Goal: Transaction & Acquisition: Obtain resource

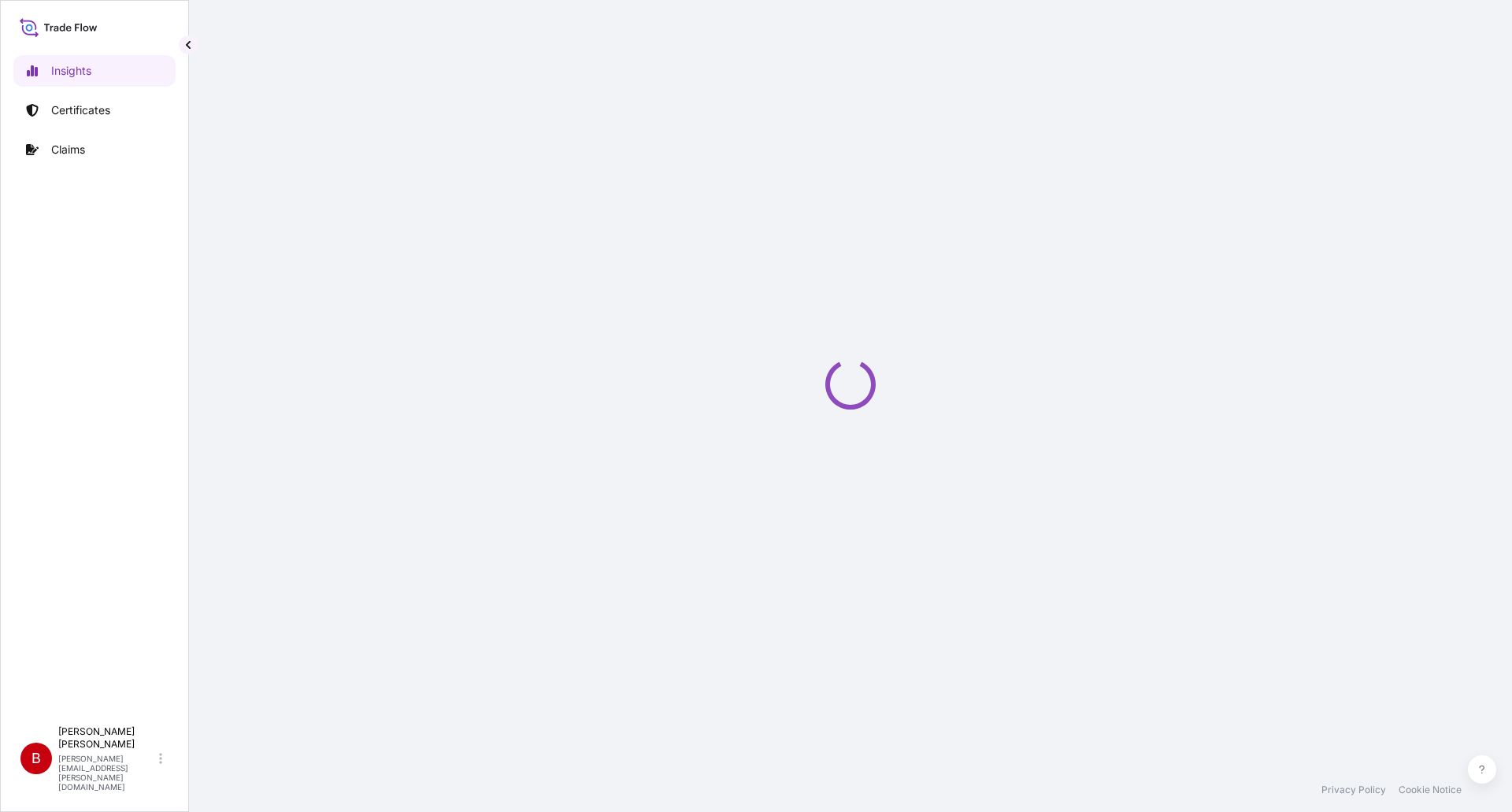
select select "2025"
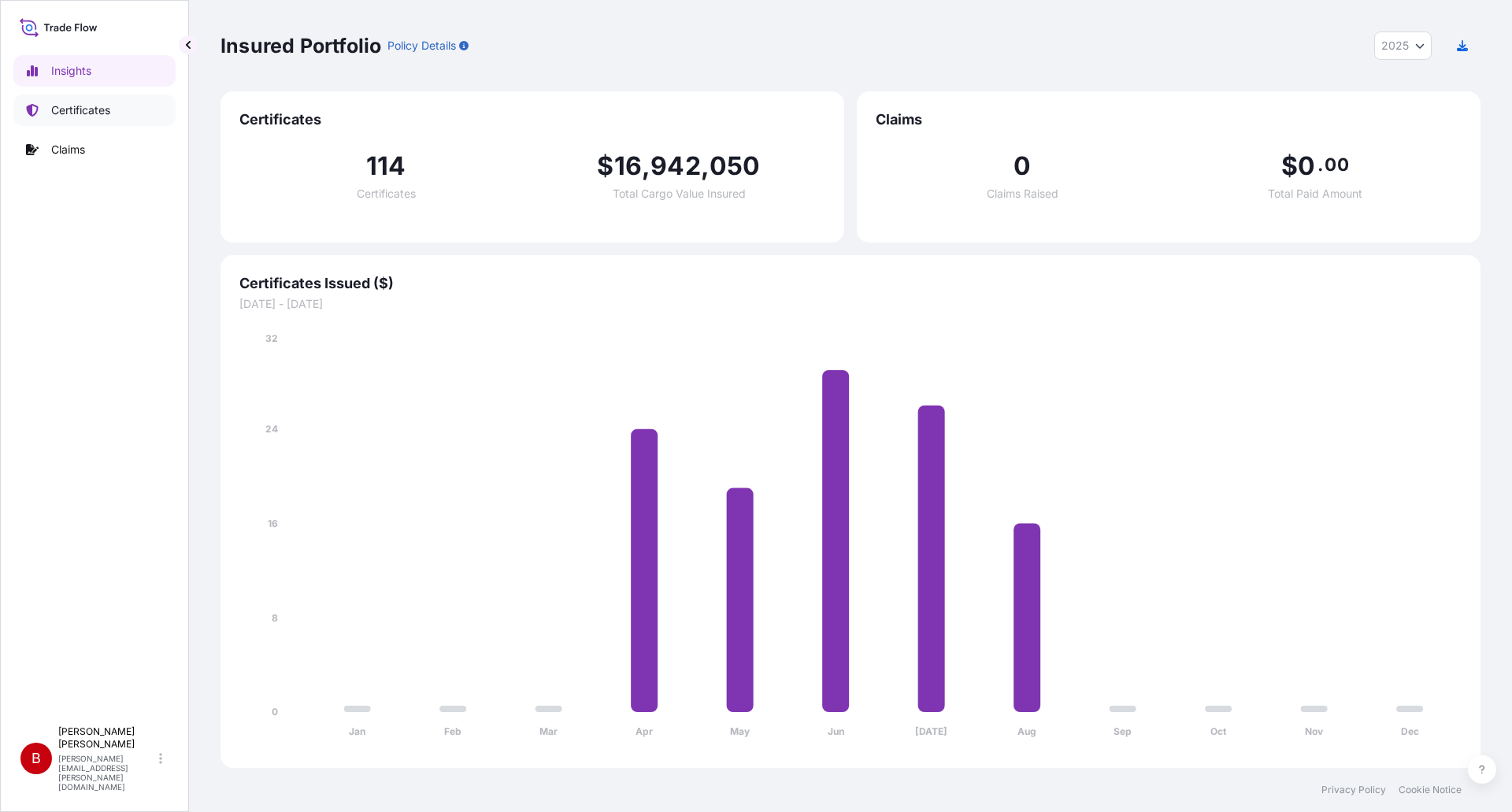
click at [86, 105] on p "Certificates" at bounding box center [81, 110] width 59 height 16
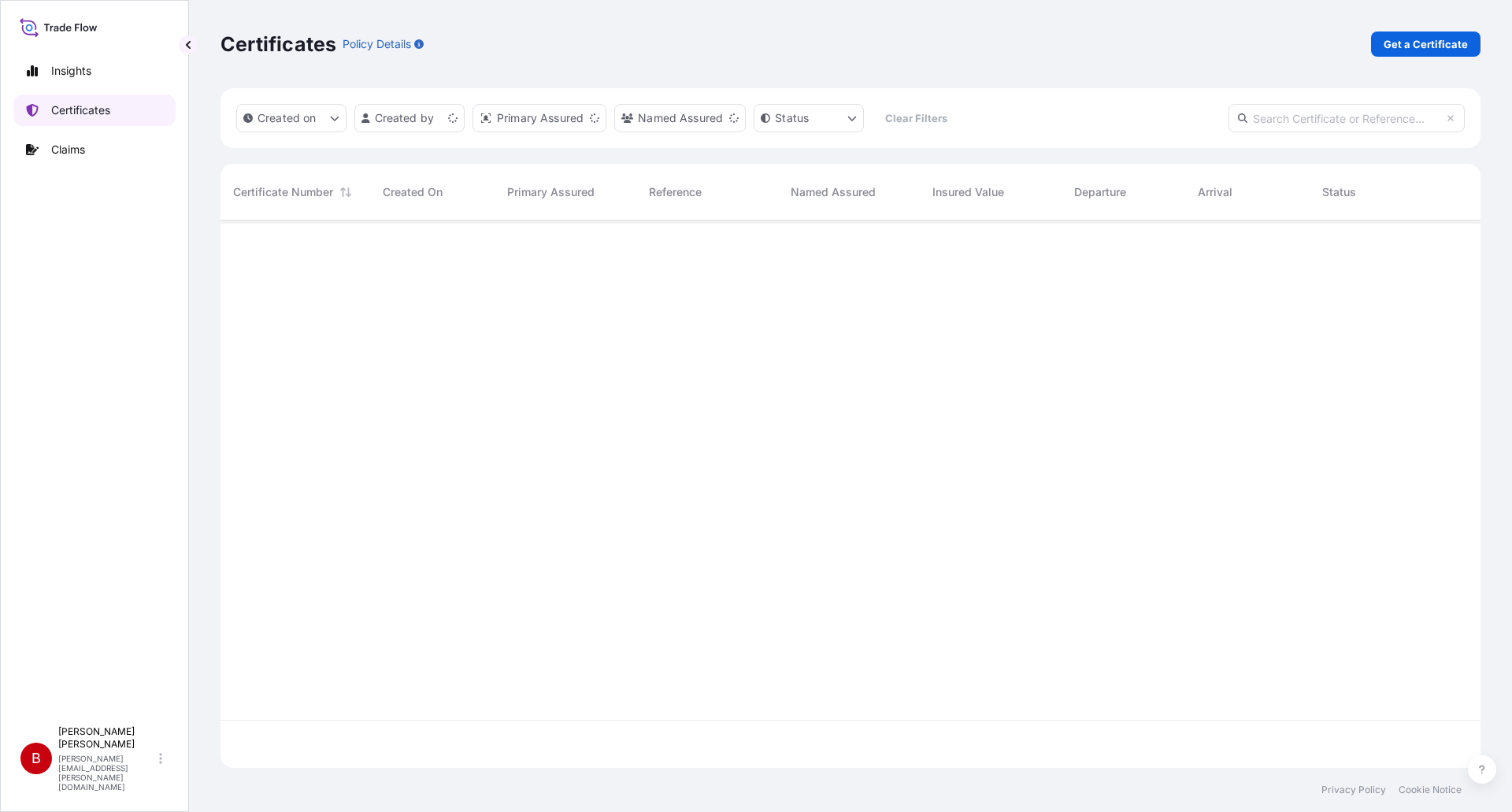
scroll to position [544, 1247]
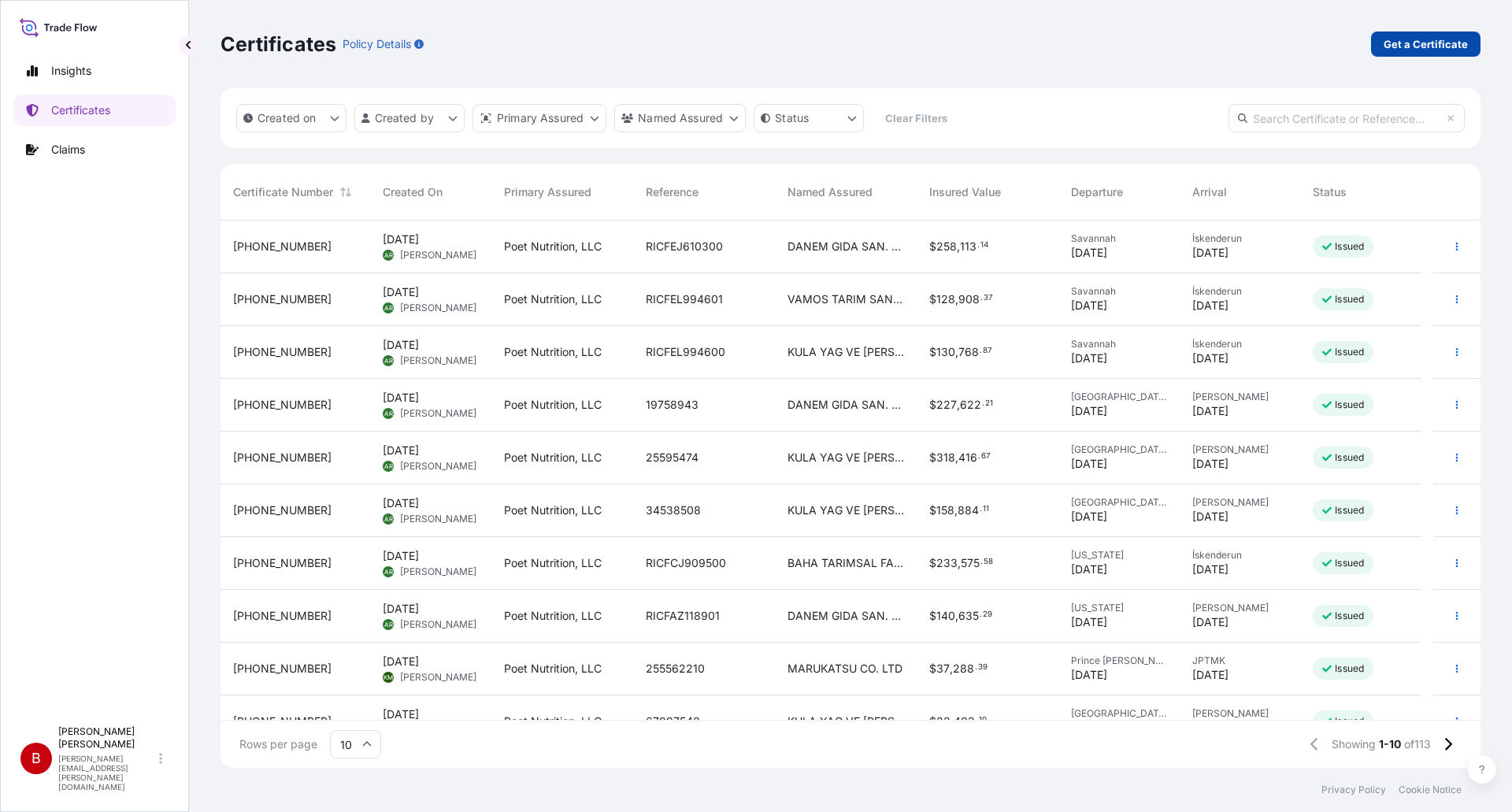
click at [1431, 43] on p "Get a Certificate" at bounding box center [1425, 44] width 84 height 16
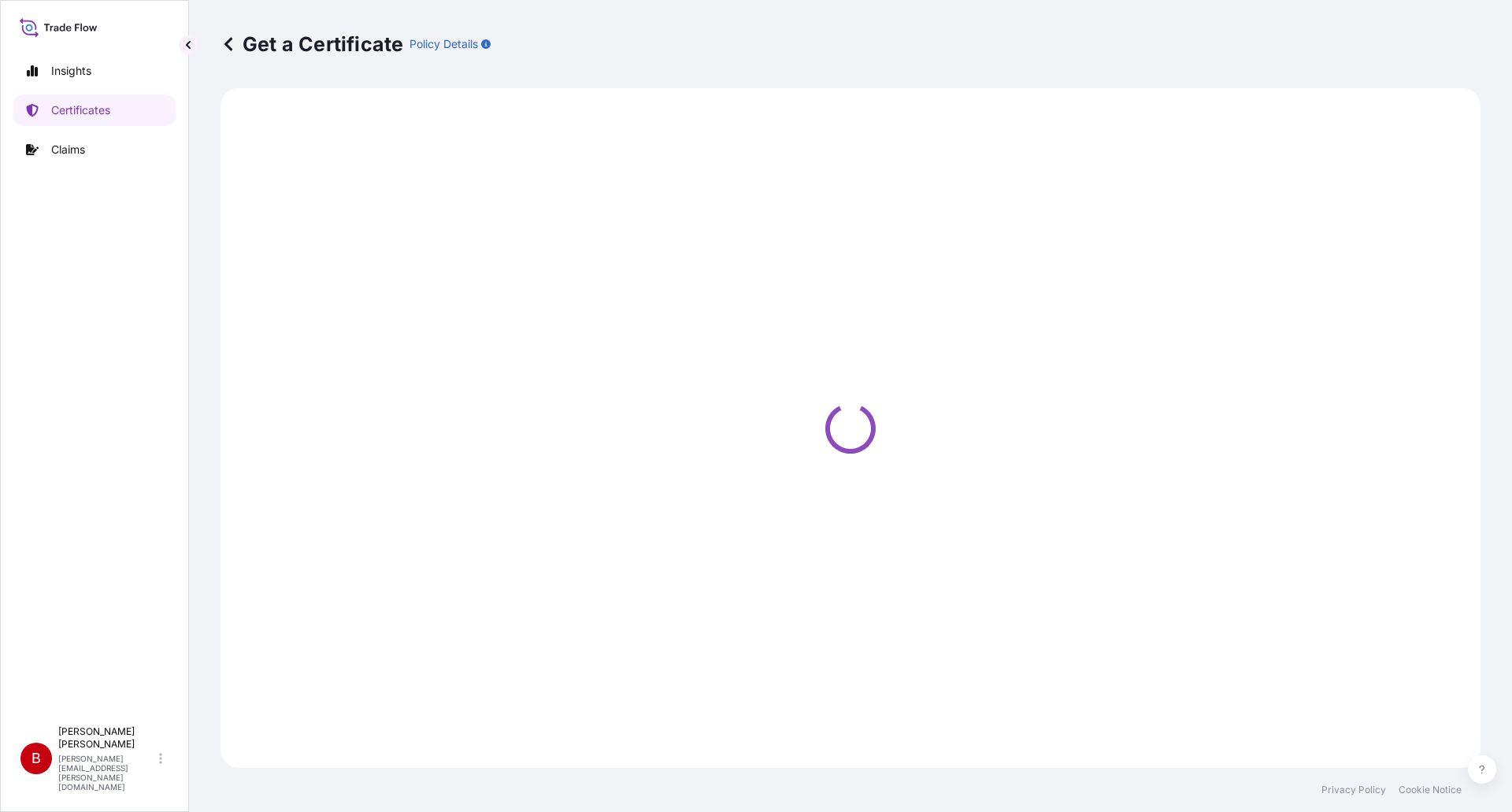
select select "Ocean Vessel"
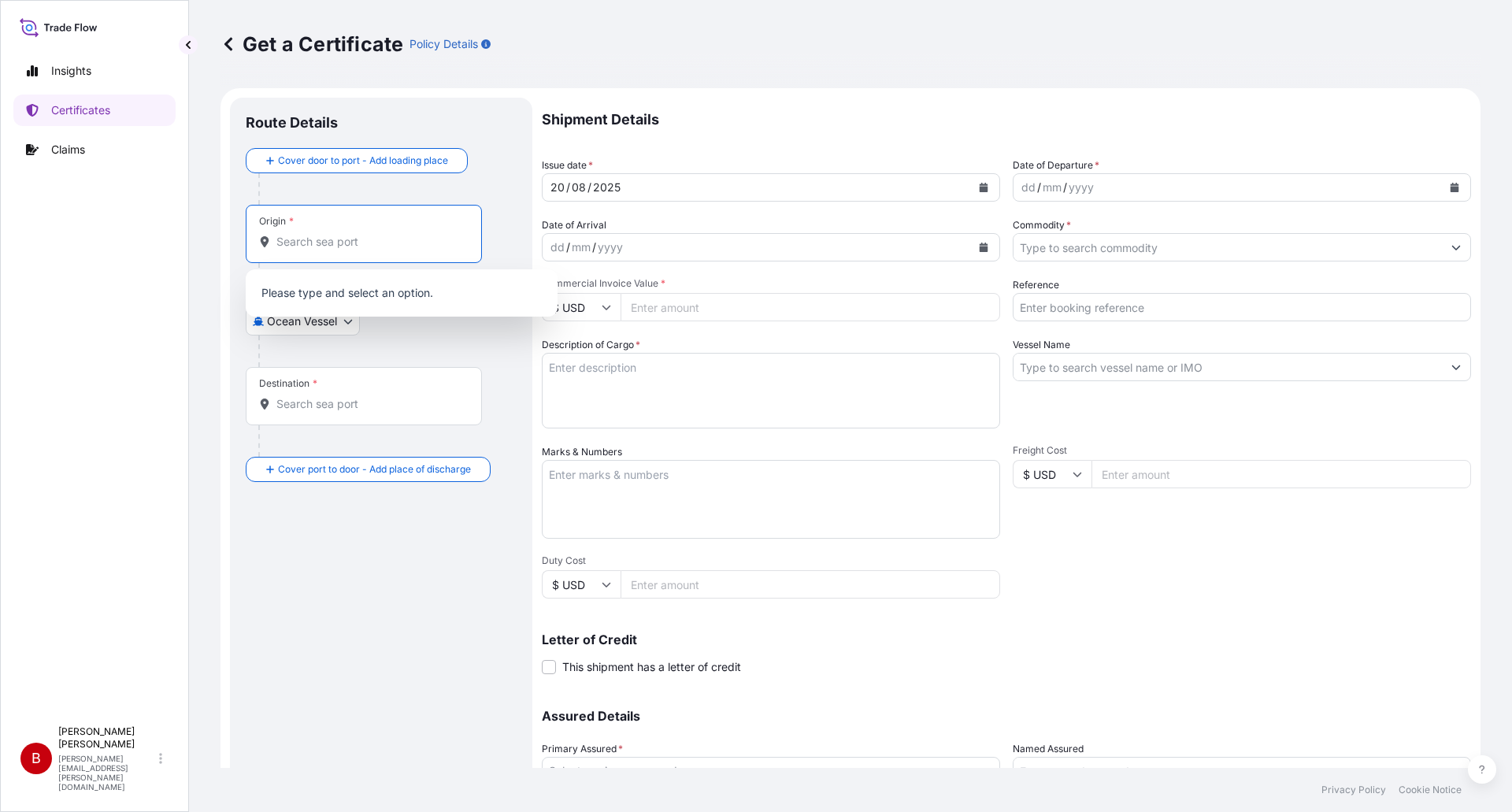
click at [345, 241] on input "Origin *" at bounding box center [369, 241] width 186 height 16
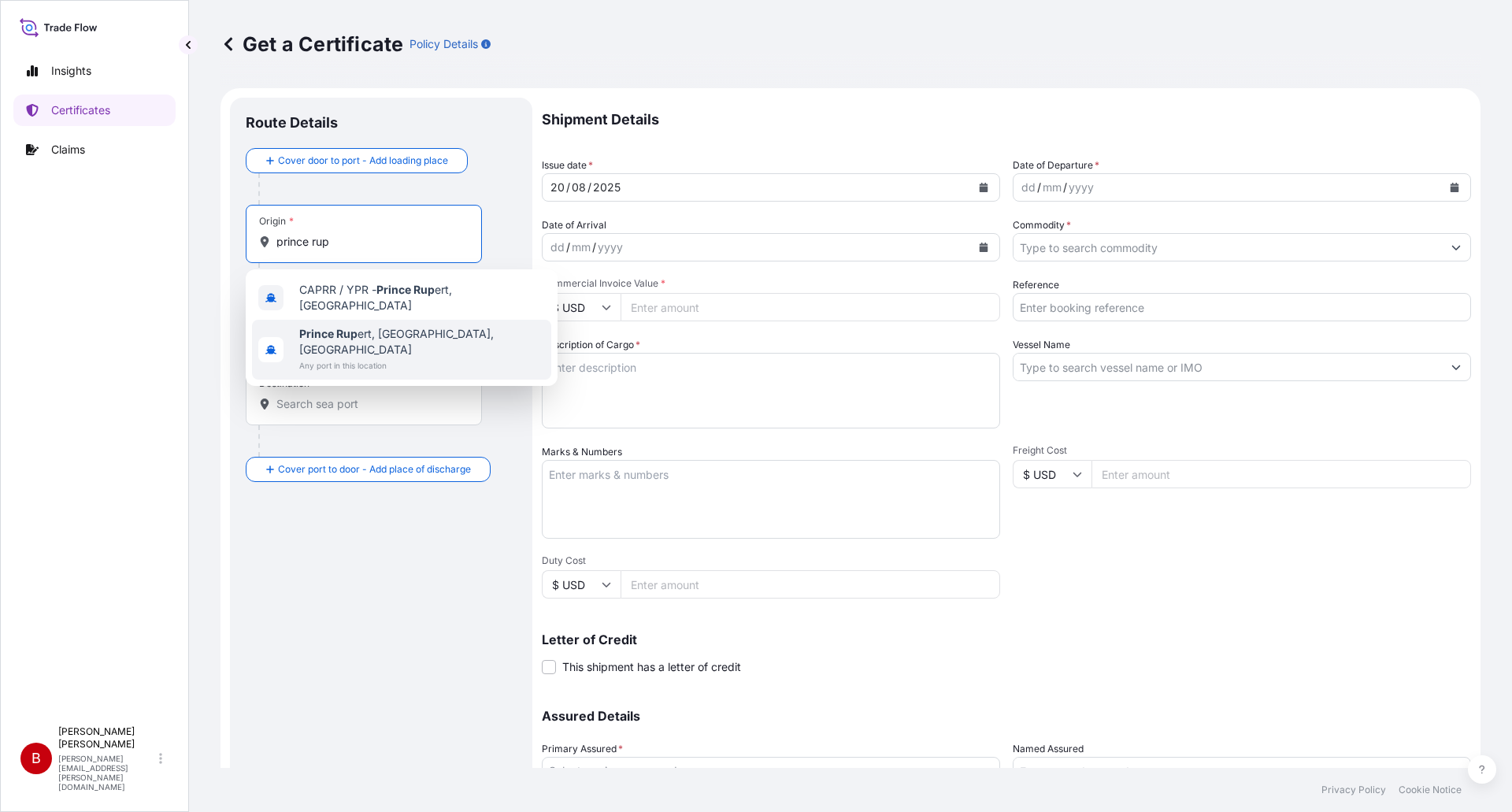
click at [371, 329] on span "Prince Rup ert, [GEOGRAPHIC_DATA], [GEOGRAPHIC_DATA]" at bounding box center [421, 342] width 246 height 32
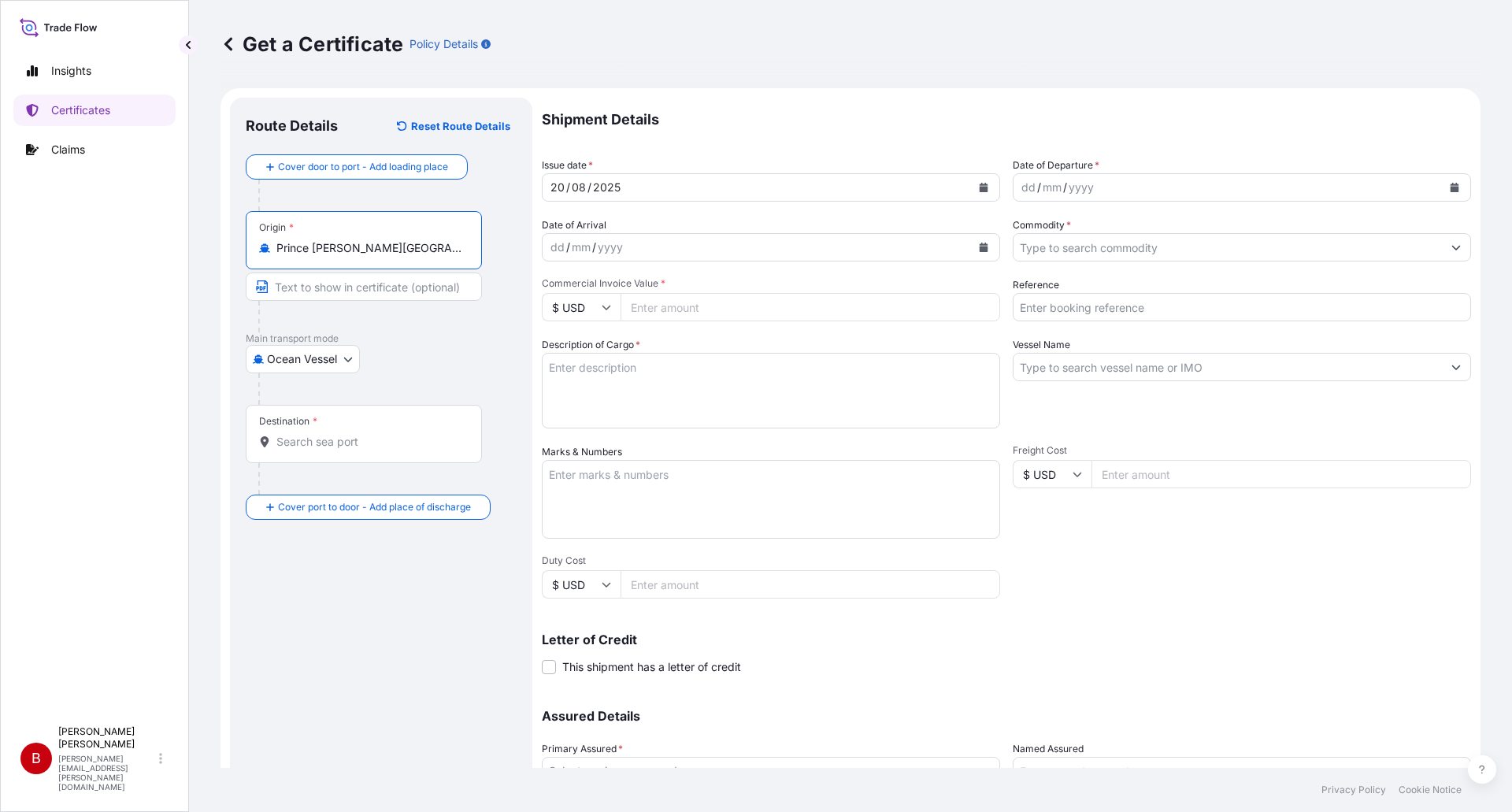
type input "Prince [PERSON_NAME][GEOGRAPHIC_DATA], [GEOGRAPHIC_DATA]"
click at [322, 444] on input "Destination *" at bounding box center [369, 441] width 186 height 16
type input "JPYOK - [GEOGRAPHIC_DATA], [GEOGRAPHIC_DATA]"
click at [1227, 181] on div "dd / mm / yyyy" at bounding box center [1227, 187] width 428 height 29
click at [1388, 192] on div "dd / mm / yyyy" at bounding box center [1227, 187] width 428 height 29
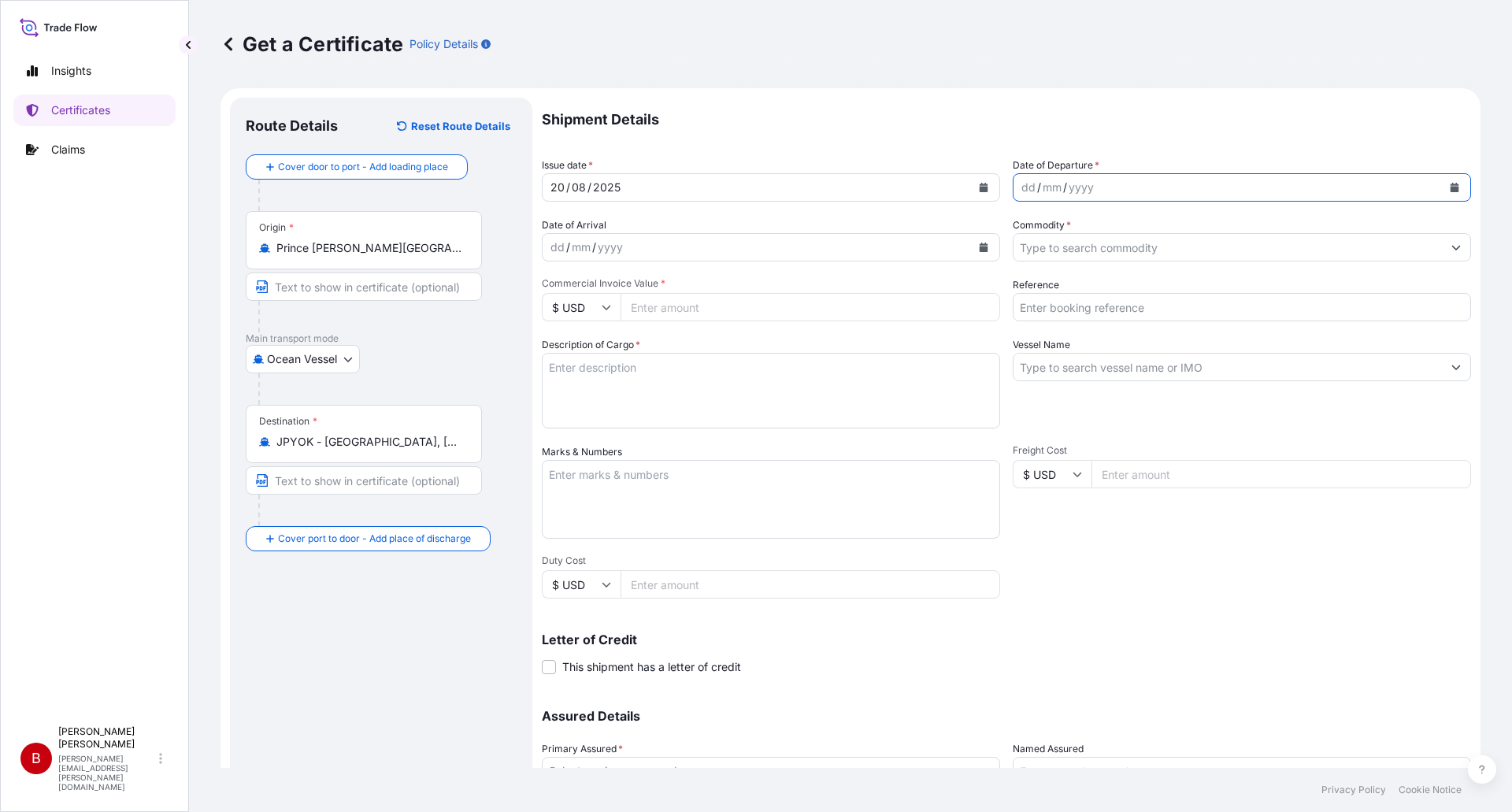
click at [1450, 187] on icon "Calendar" at bounding box center [1454, 187] width 8 height 9
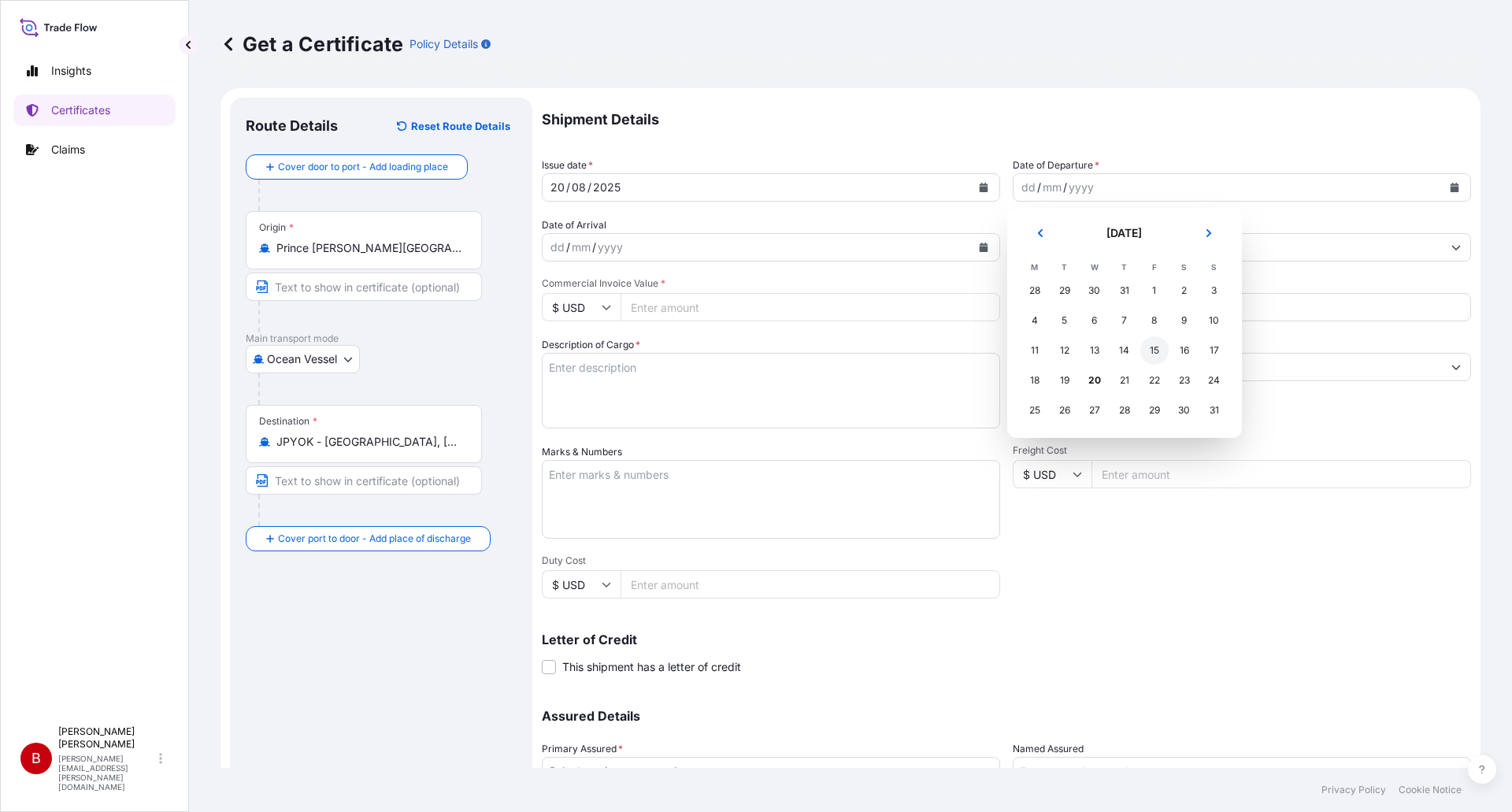
click at [1153, 353] on div "15" at bounding box center [1154, 350] width 29 height 29
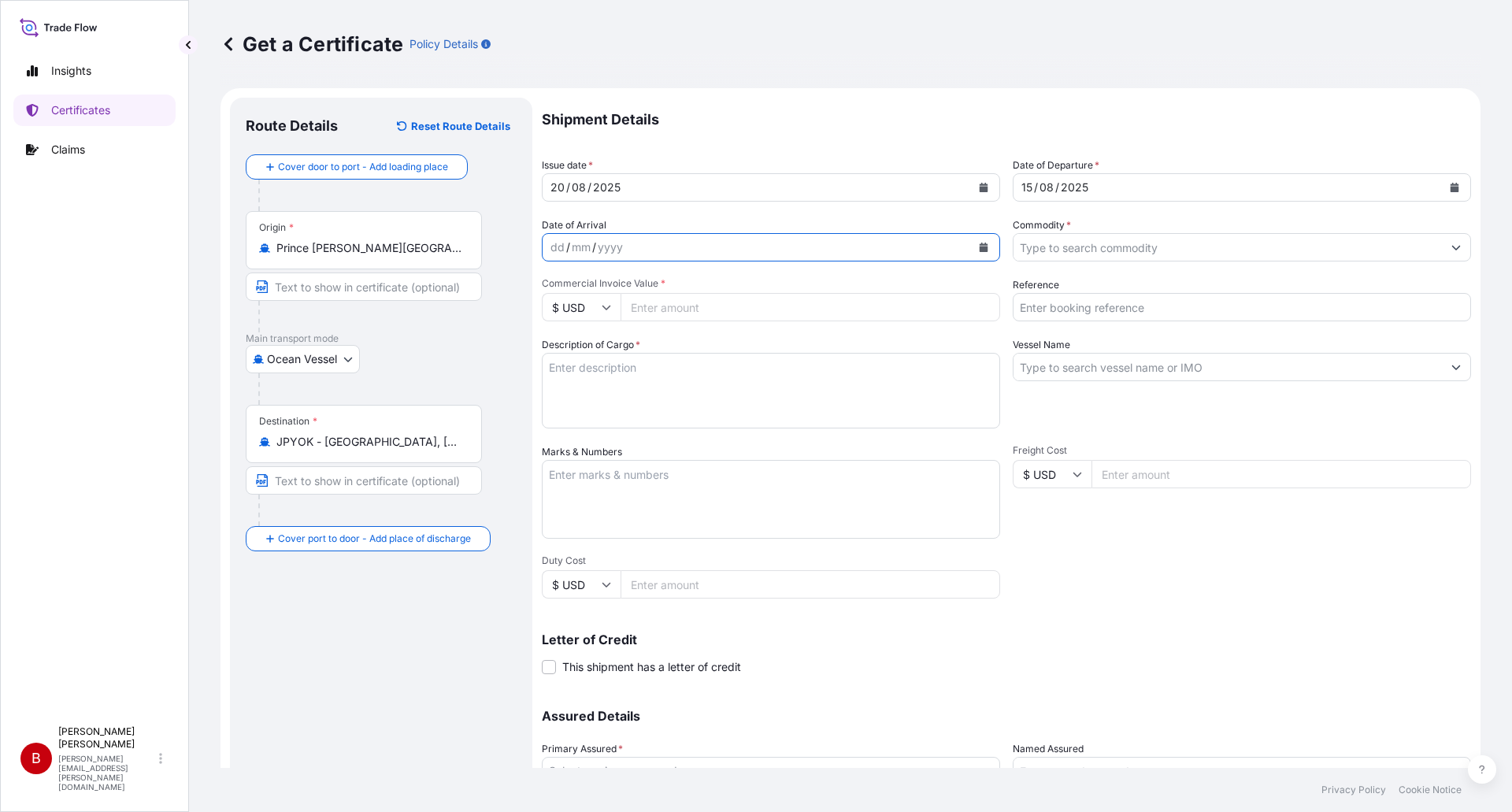
click at [979, 248] on icon "Calendar" at bounding box center [983, 247] width 8 height 9
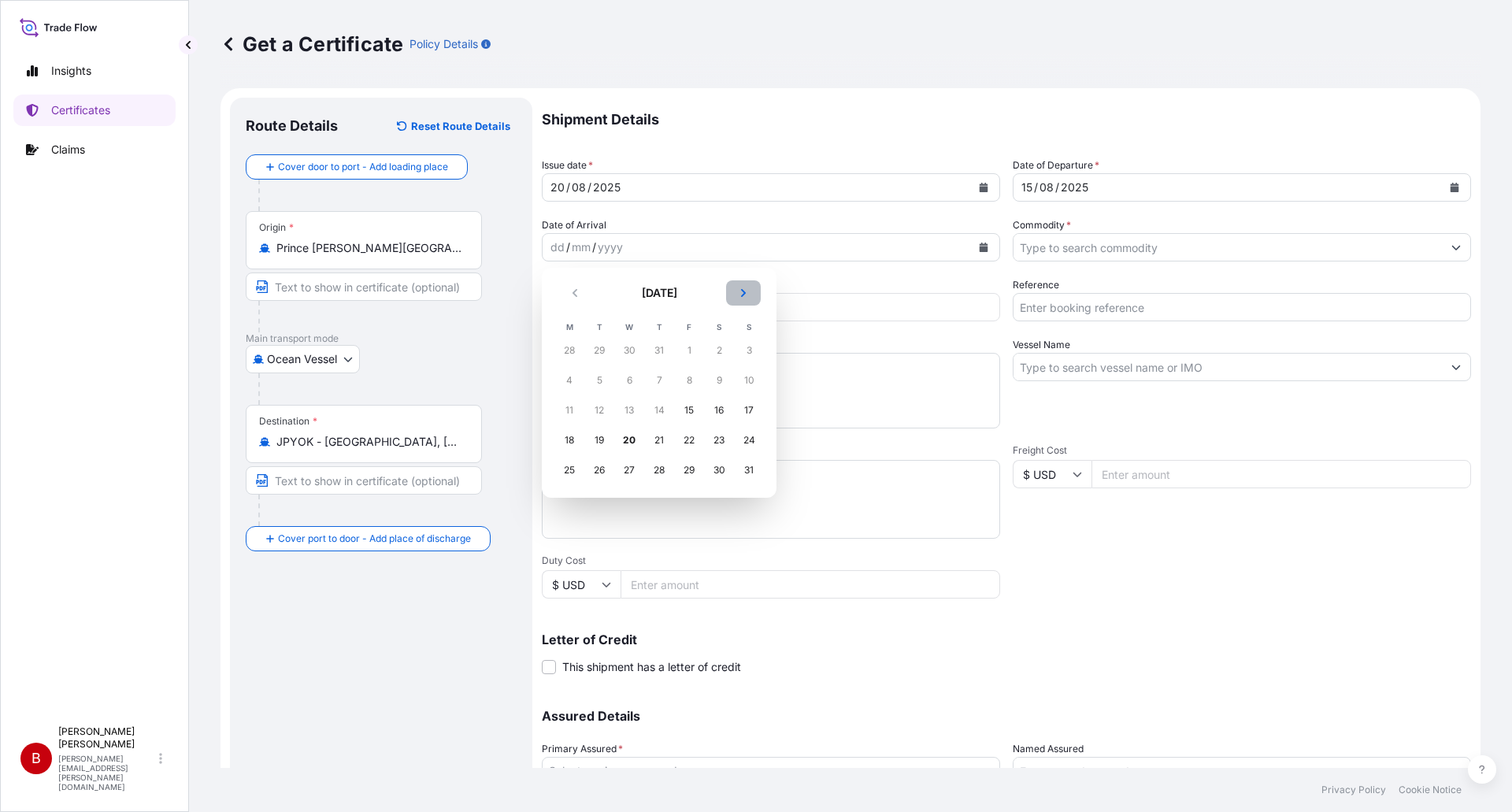
click at [747, 295] on icon "Next" at bounding box center [743, 292] width 9 height 9
click at [718, 351] on div "4" at bounding box center [718, 350] width 29 height 29
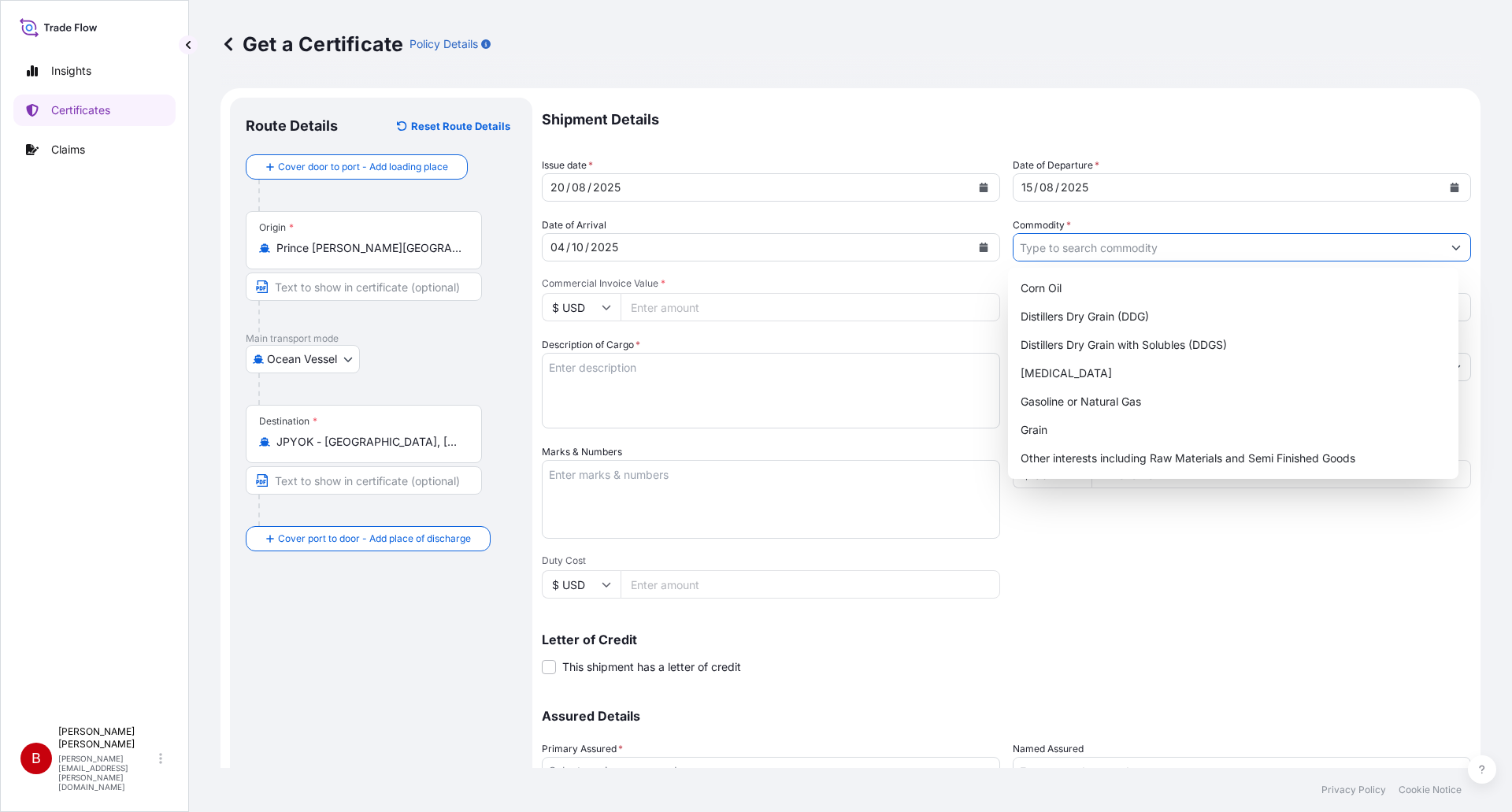
click at [1064, 250] on input "Commodity *" at bounding box center [1227, 247] width 428 height 29
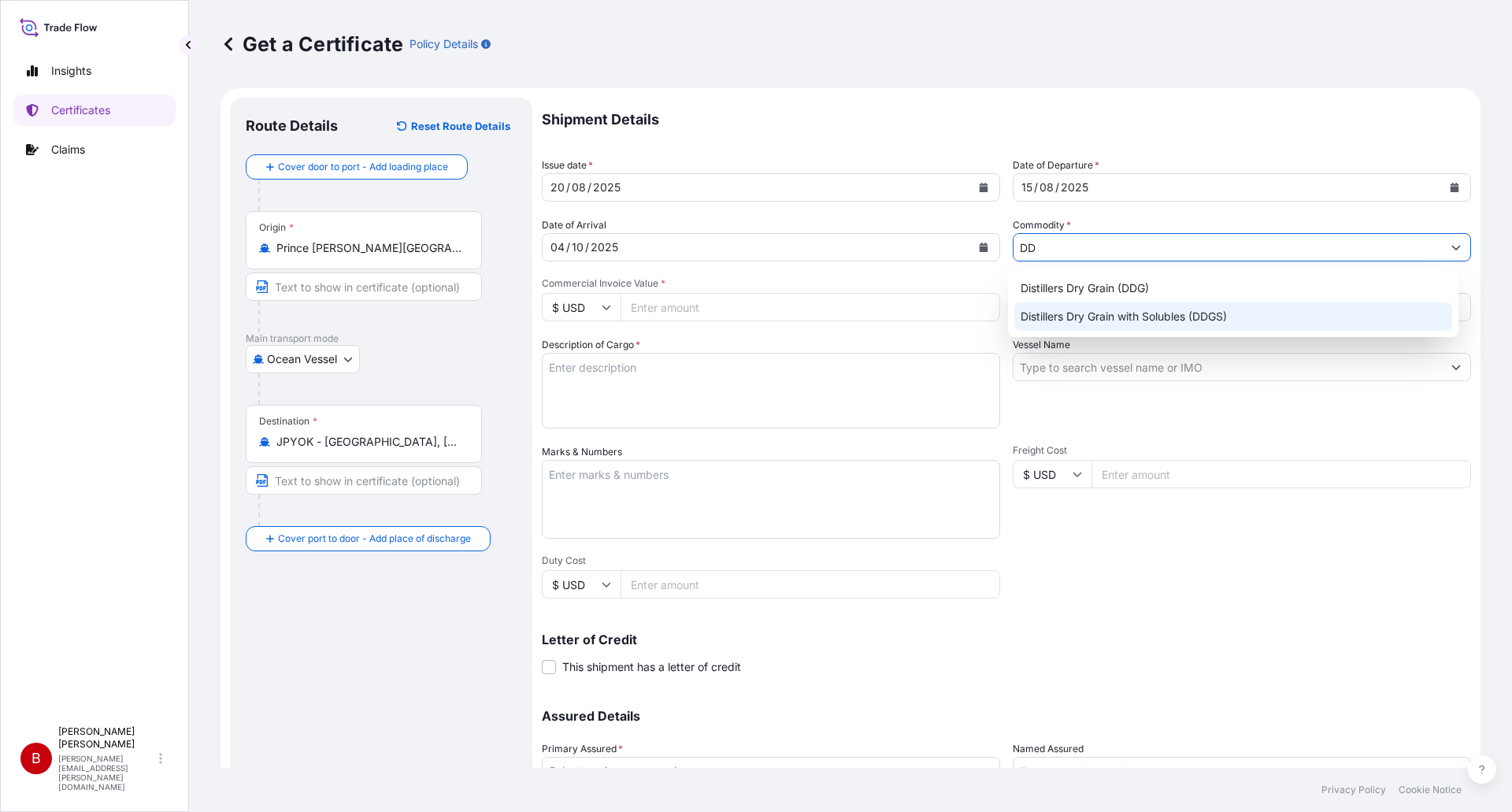
click at [1073, 313] on div "Distillers Dry Grain with Solubles (DDGS)" at bounding box center [1234, 316] width 438 height 29
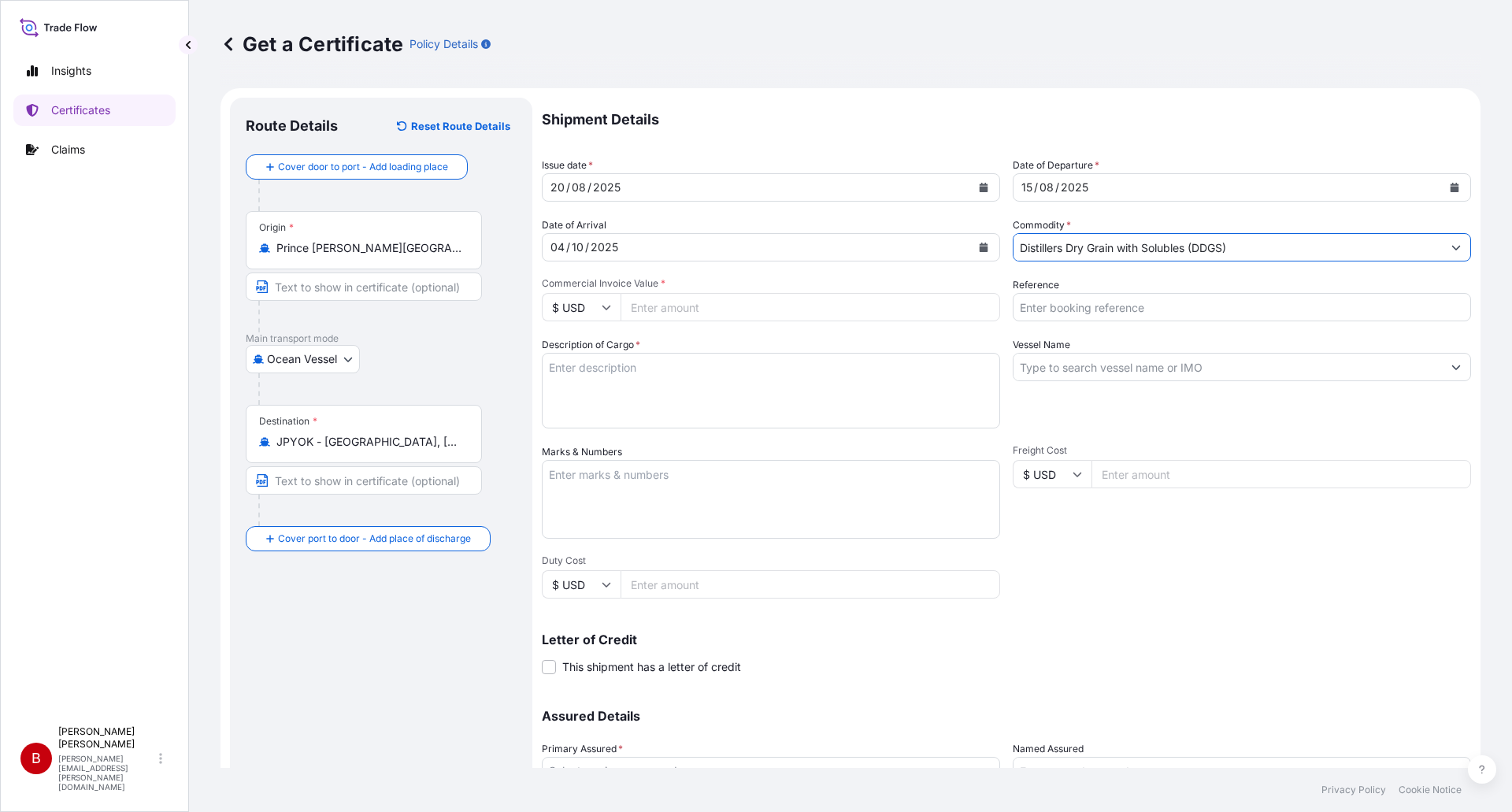
type input "Distillers Dry Grain with Solubles (DDGS)"
click at [767, 303] on input "Commercial Invoice Value *" at bounding box center [809, 307] width 380 height 29
type input "33909.98"
click at [595, 371] on textarea "Description of Cargo *" at bounding box center [771, 390] width 459 height 75
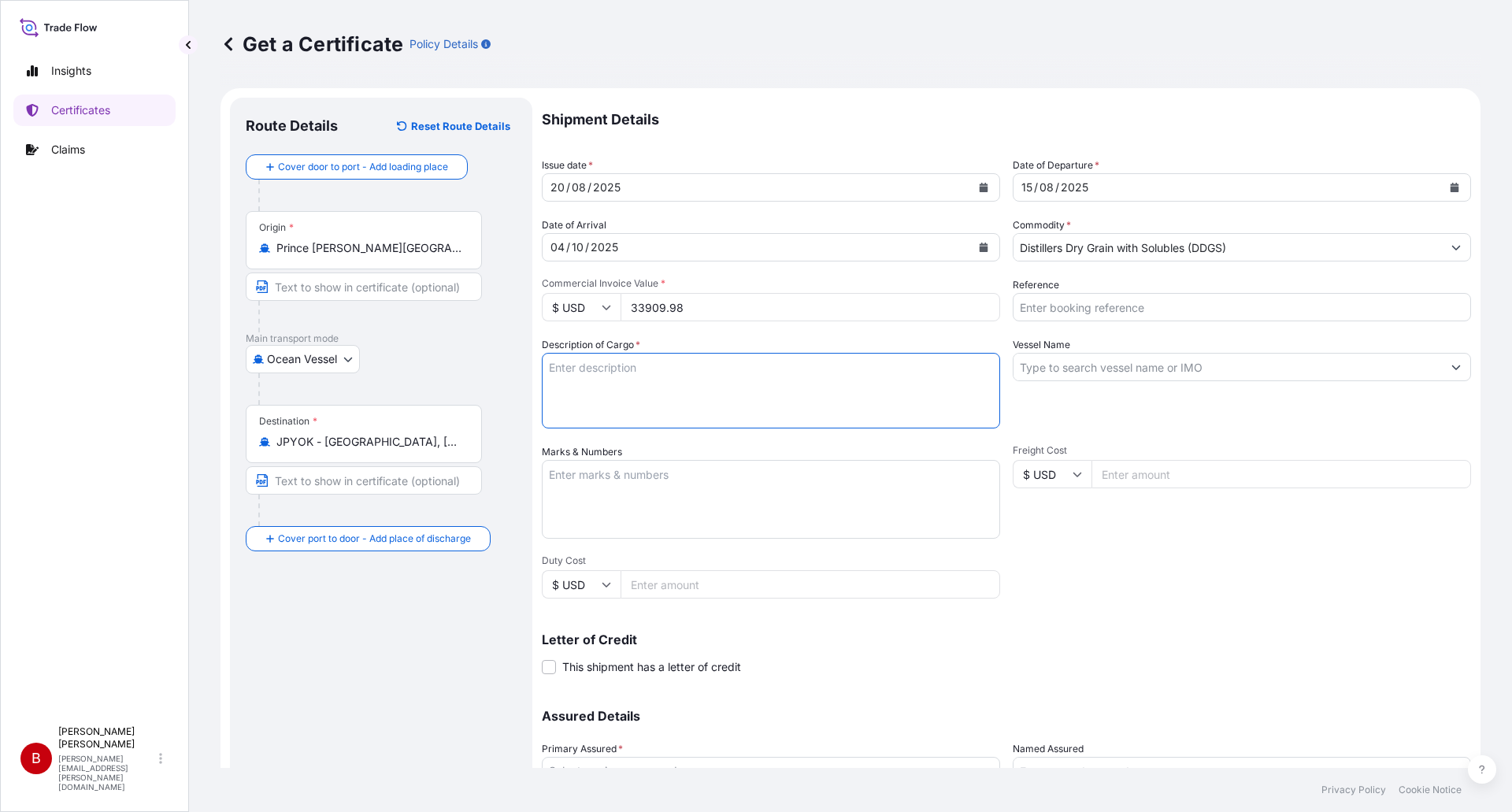
paste textarea "DISTILLERS DRIED GRAINS WITH SOLUBLES TOTAL WEIGHT (MTS): 130.423 FREIGHT PREPA…"
type textarea "DISTILLERS DRIED GRAINS WITH SOLUBLES TOTAL WEIGHT (MTS): 130.423 FREIGHT PREPA…"
drag, startPoint x: 1082, startPoint y: 385, endPoint x: 1103, endPoint y: 367, distance: 27.7
click at [1082, 383] on div "Vessel Name" at bounding box center [1242, 382] width 459 height 91
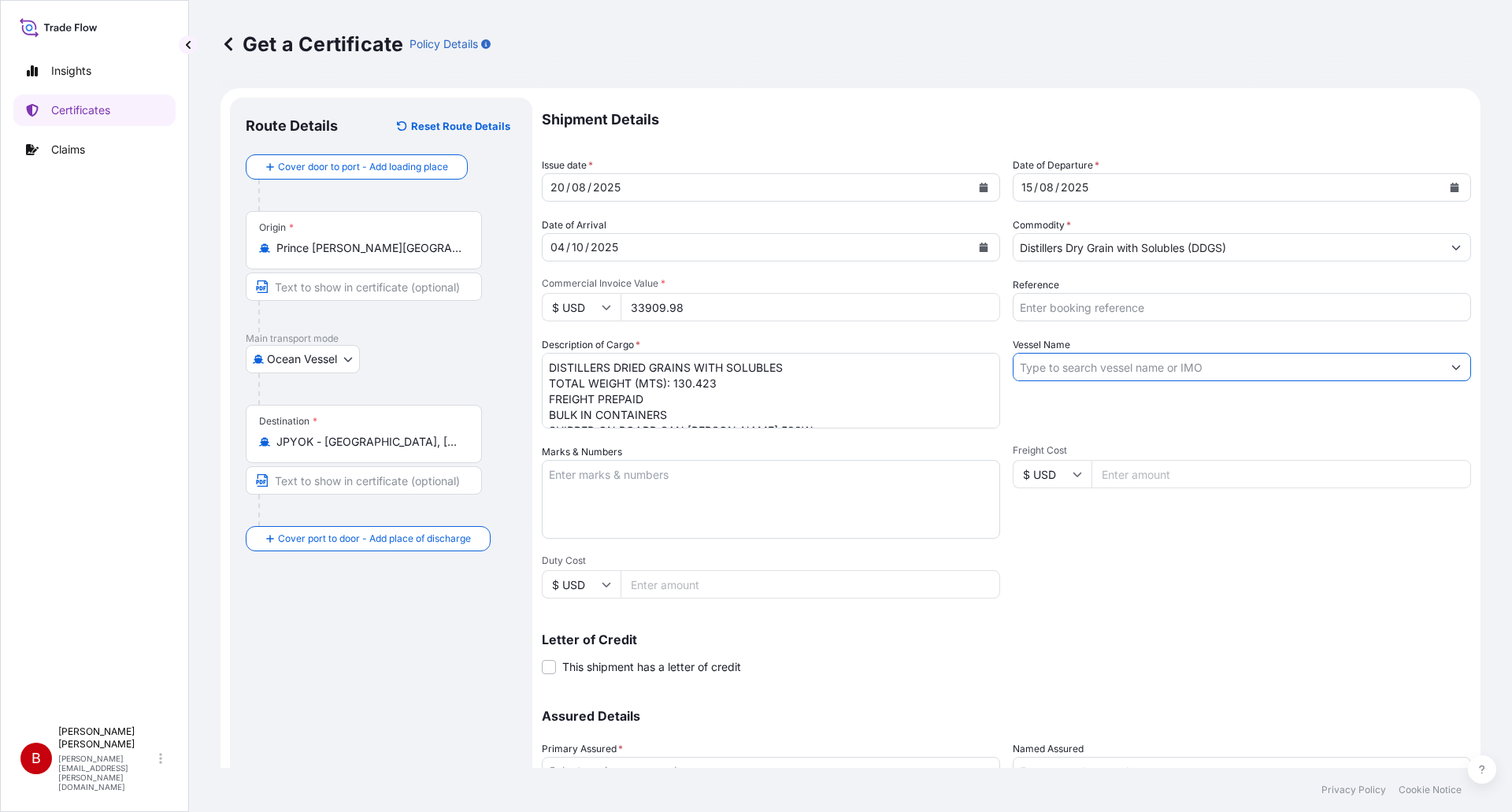
click at [1103, 367] on input "Vessel Name" at bounding box center [1227, 367] width 428 height 29
paste input "SAN [PERSON_NAME]"
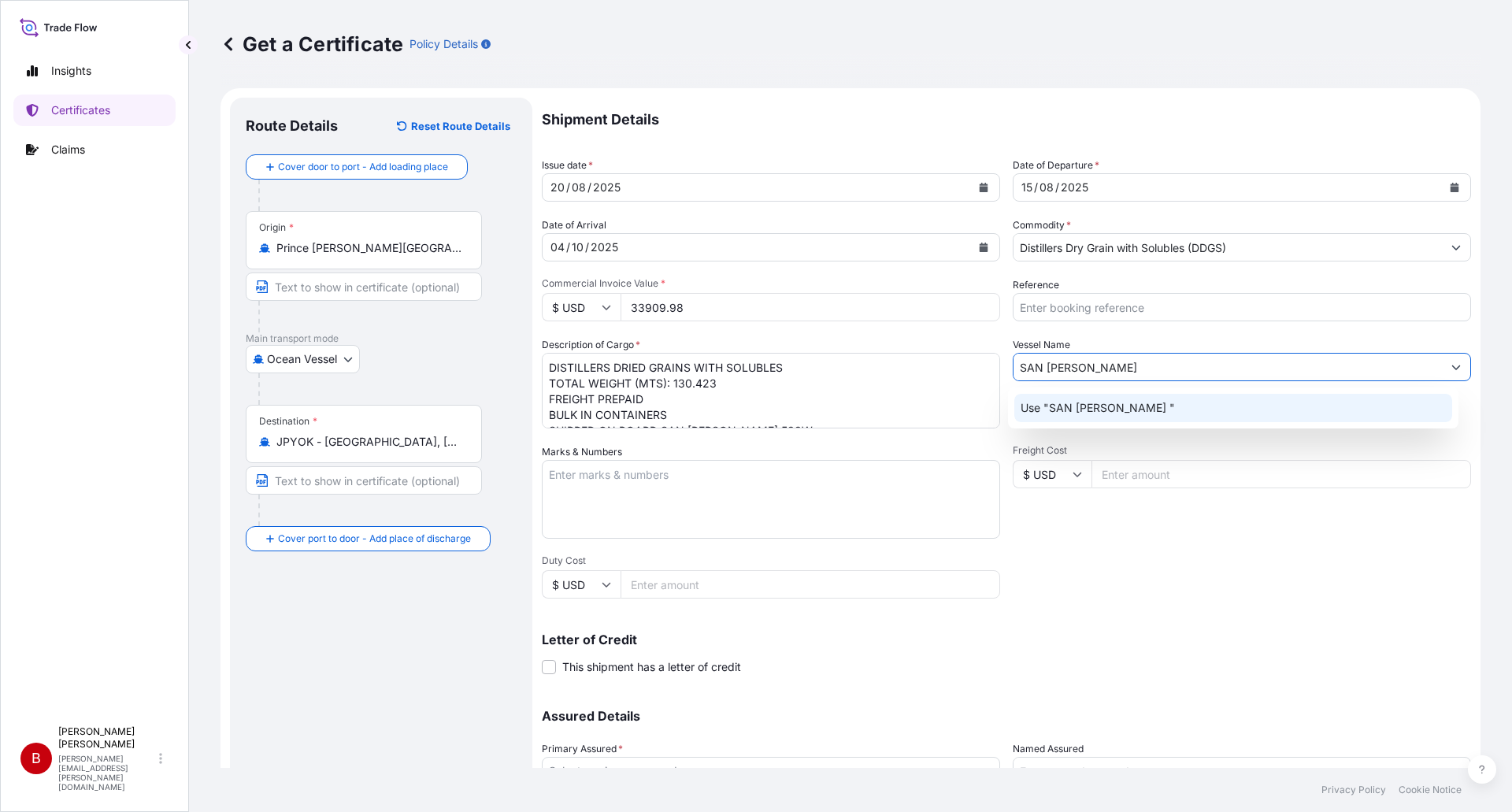
click at [1118, 354] on input "SAN [PERSON_NAME]" at bounding box center [1227, 367] width 428 height 29
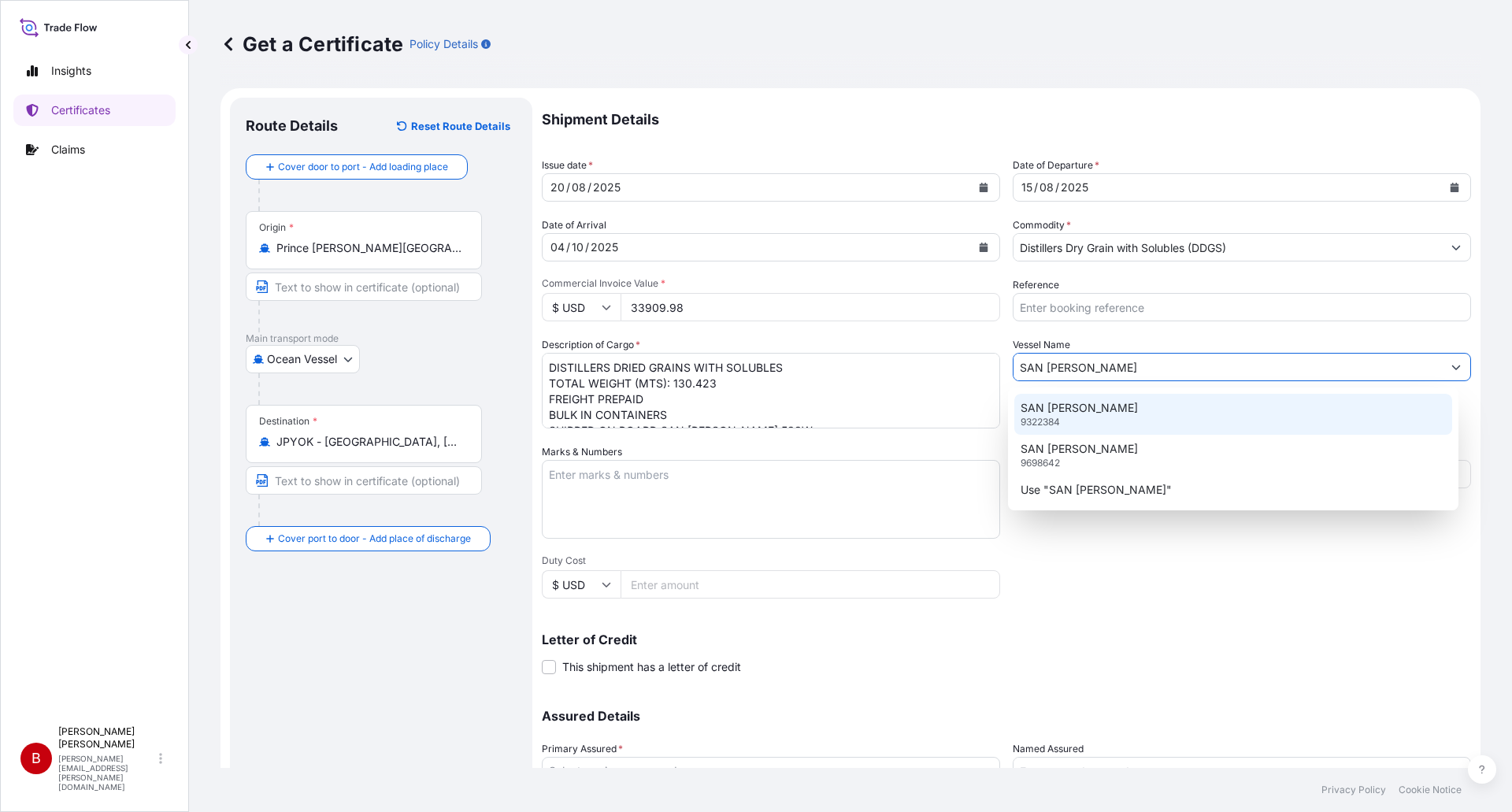
click at [1097, 408] on p "SAN [PERSON_NAME]" at bounding box center [1079, 407] width 117 height 16
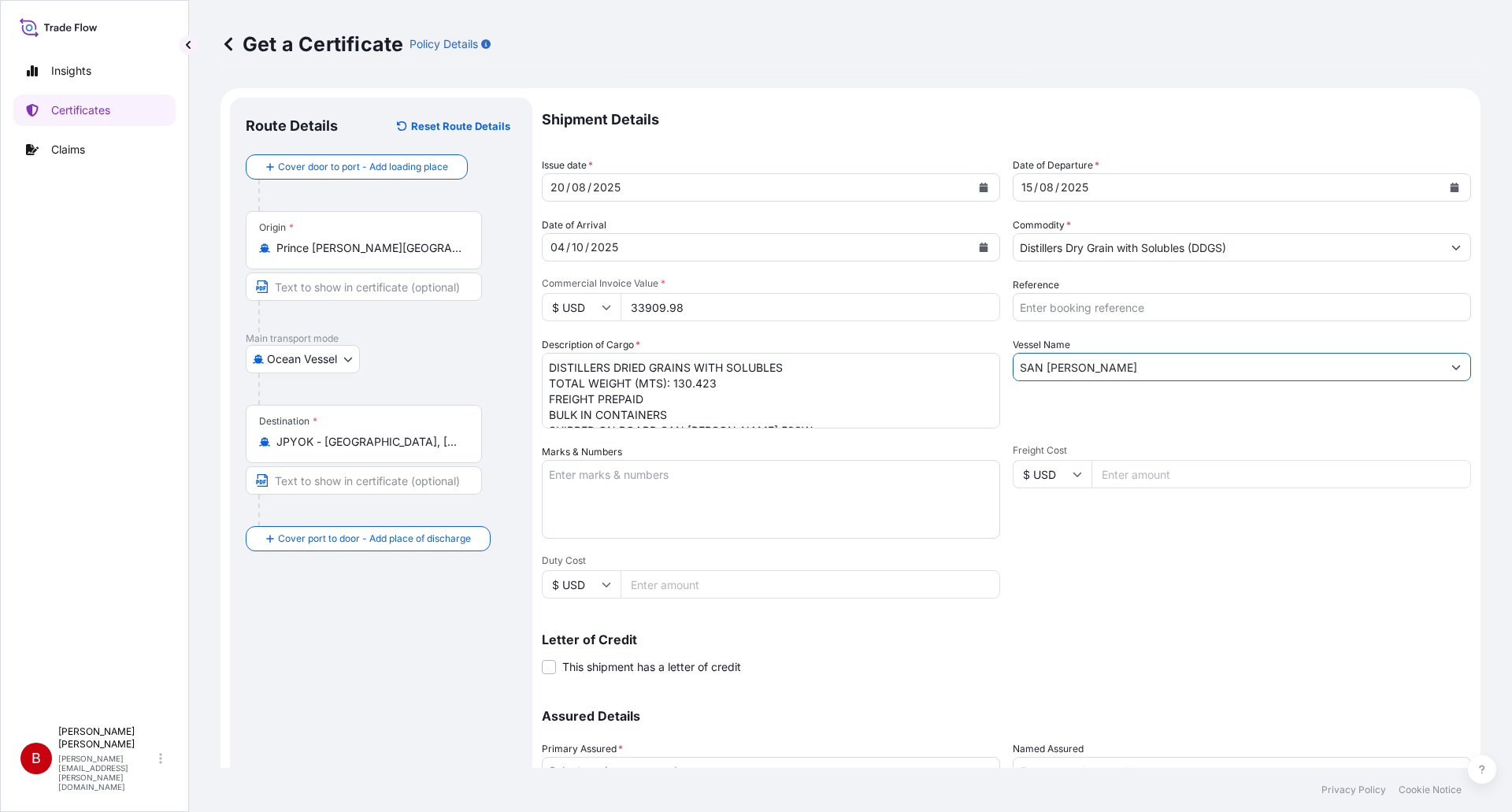
type input "SAN [PERSON_NAME]"
click at [77, 464] on div "Insights Certificates Claims" at bounding box center [94, 380] width 162 height 677
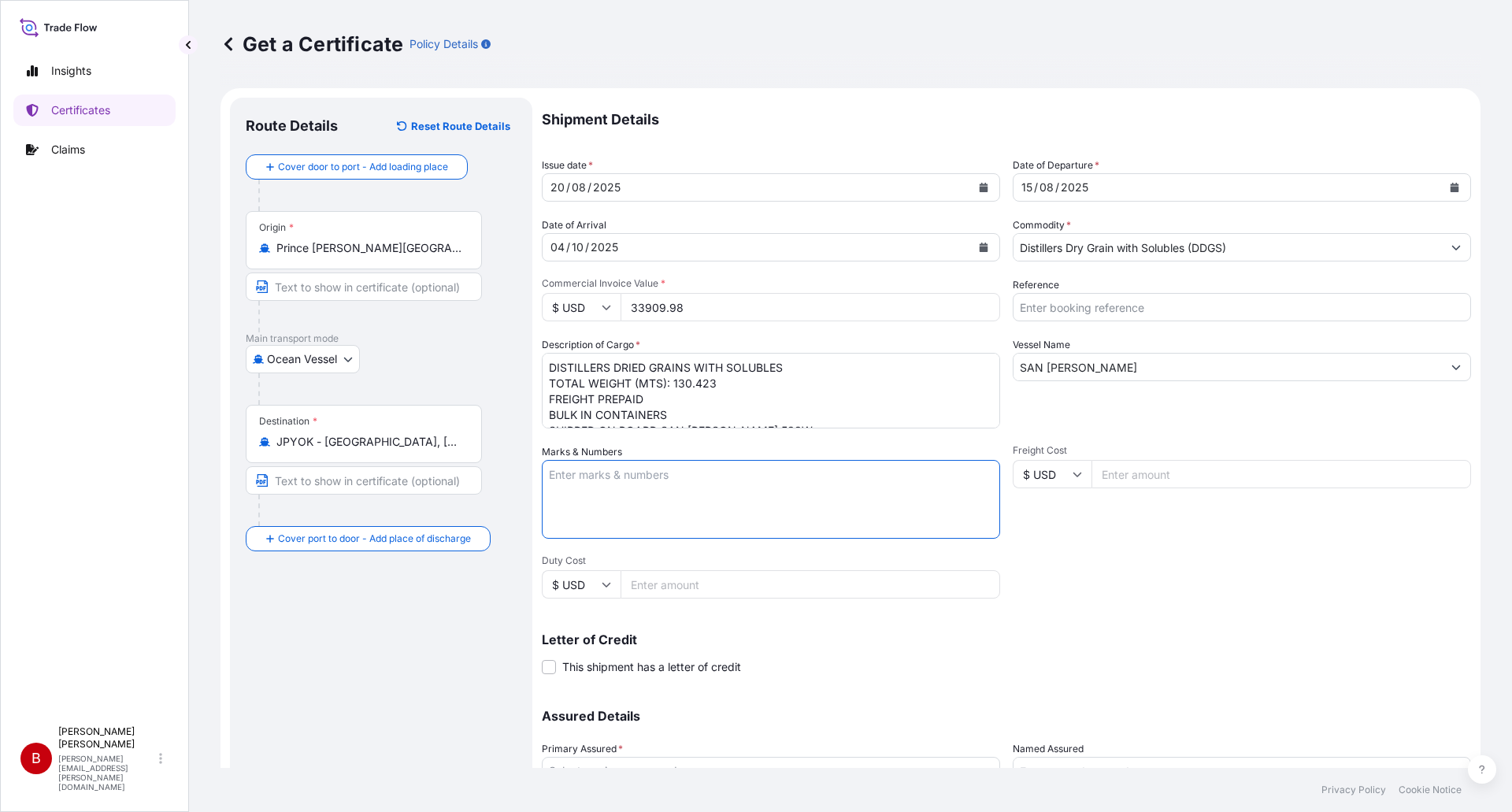
click at [669, 500] on textarea "Marks & Numbers" at bounding box center [771, 498] width 459 height 79
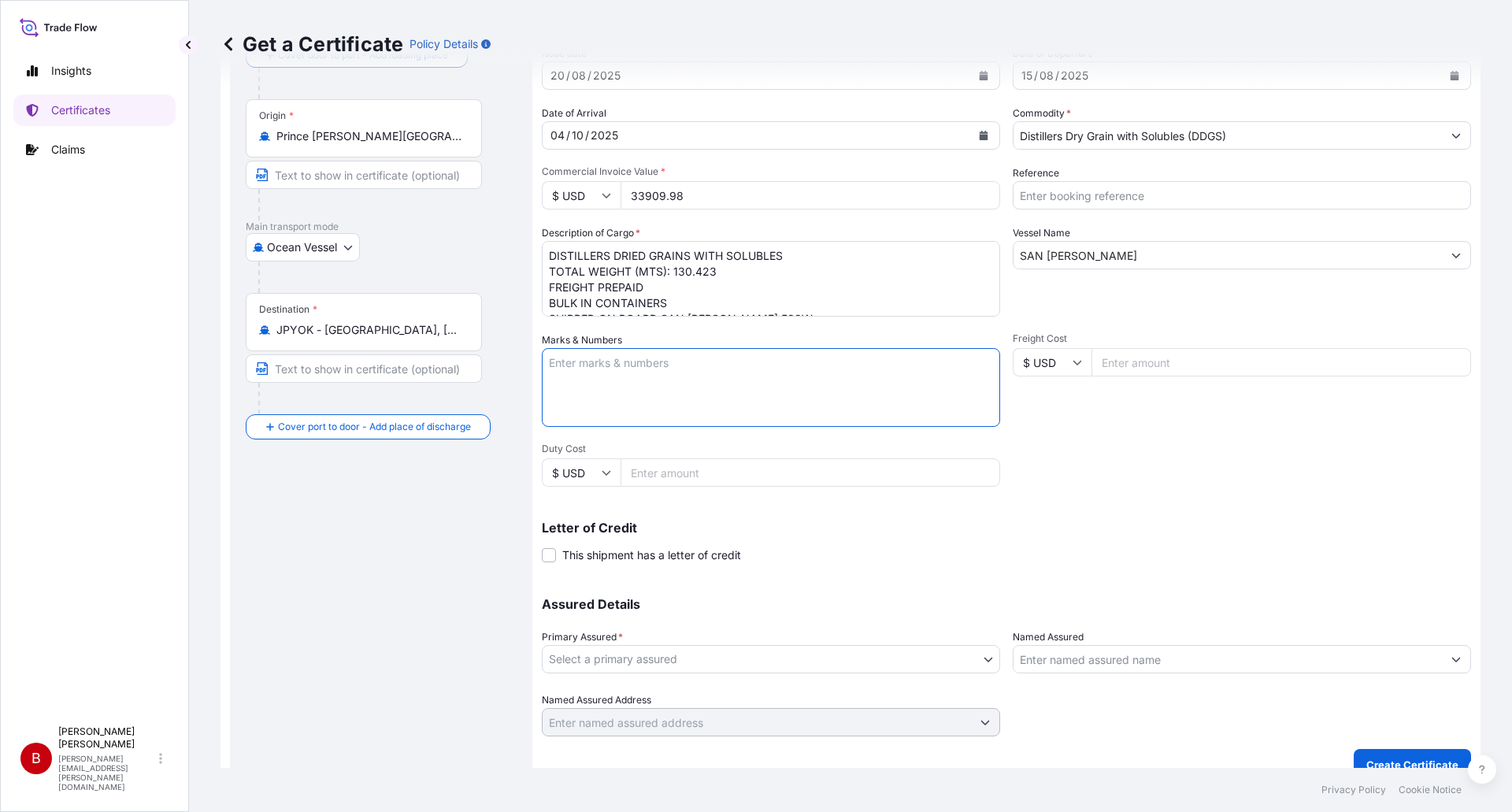
scroll to position [134, 0]
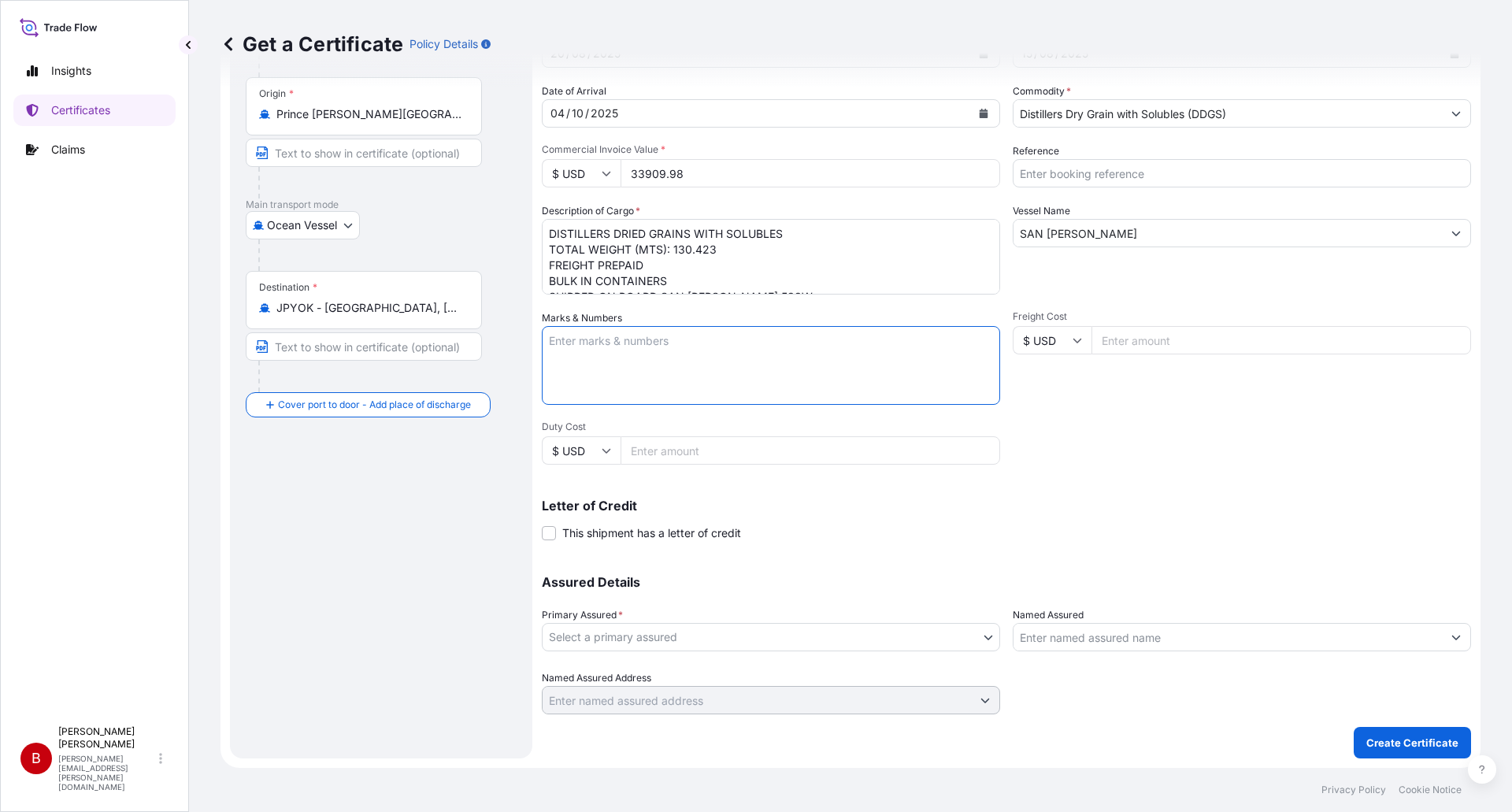
click at [582, 639] on body "Insights Certificates Claims B [PERSON_NAME] [PERSON_NAME][EMAIL_ADDRESS][PERSO…" at bounding box center [756, 406] width 1512 height 812
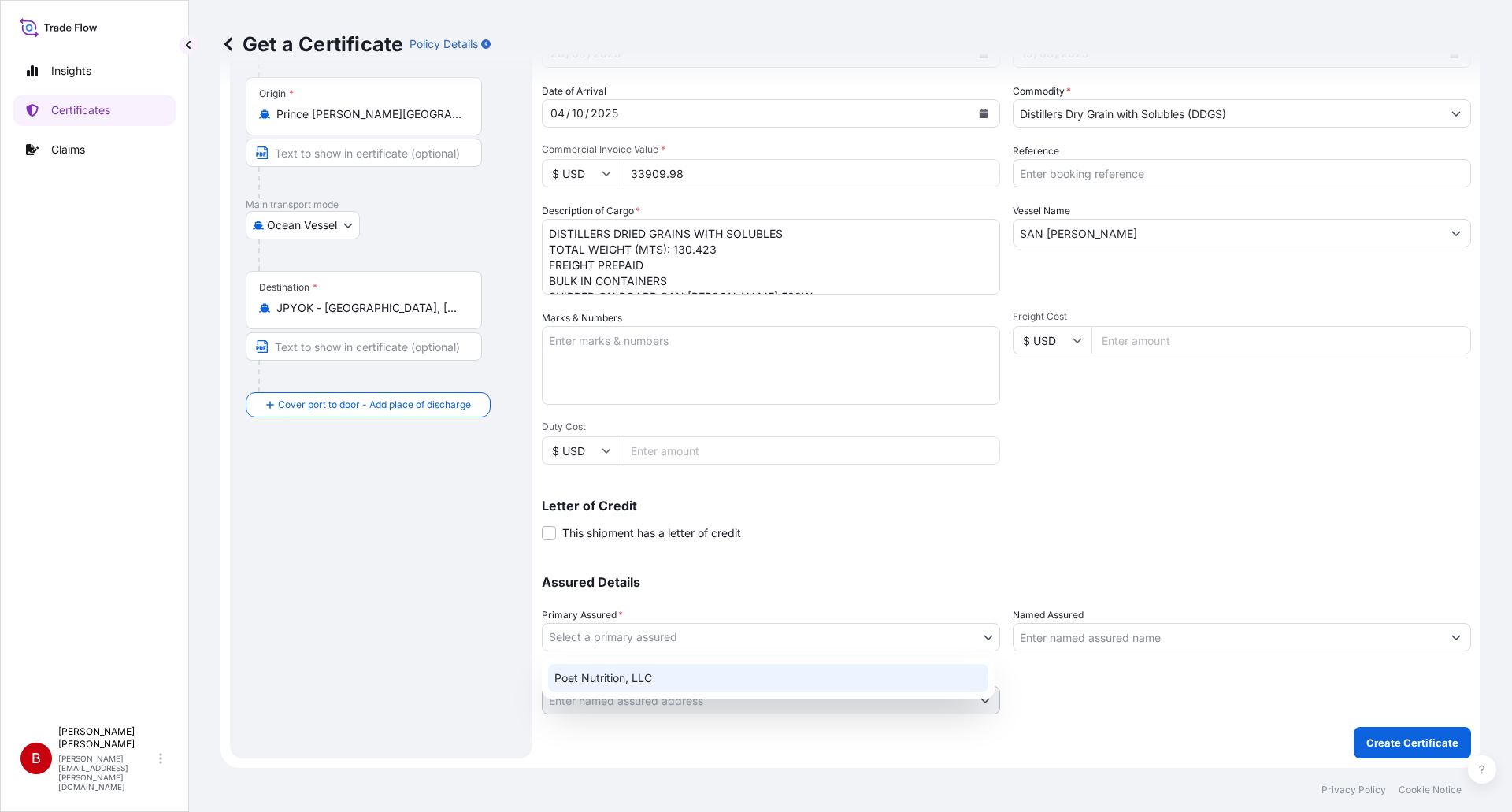
click at [588, 676] on div "Poet Nutrition, LLC" at bounding box center [768, 677] width 440 height 29
select select "31546"
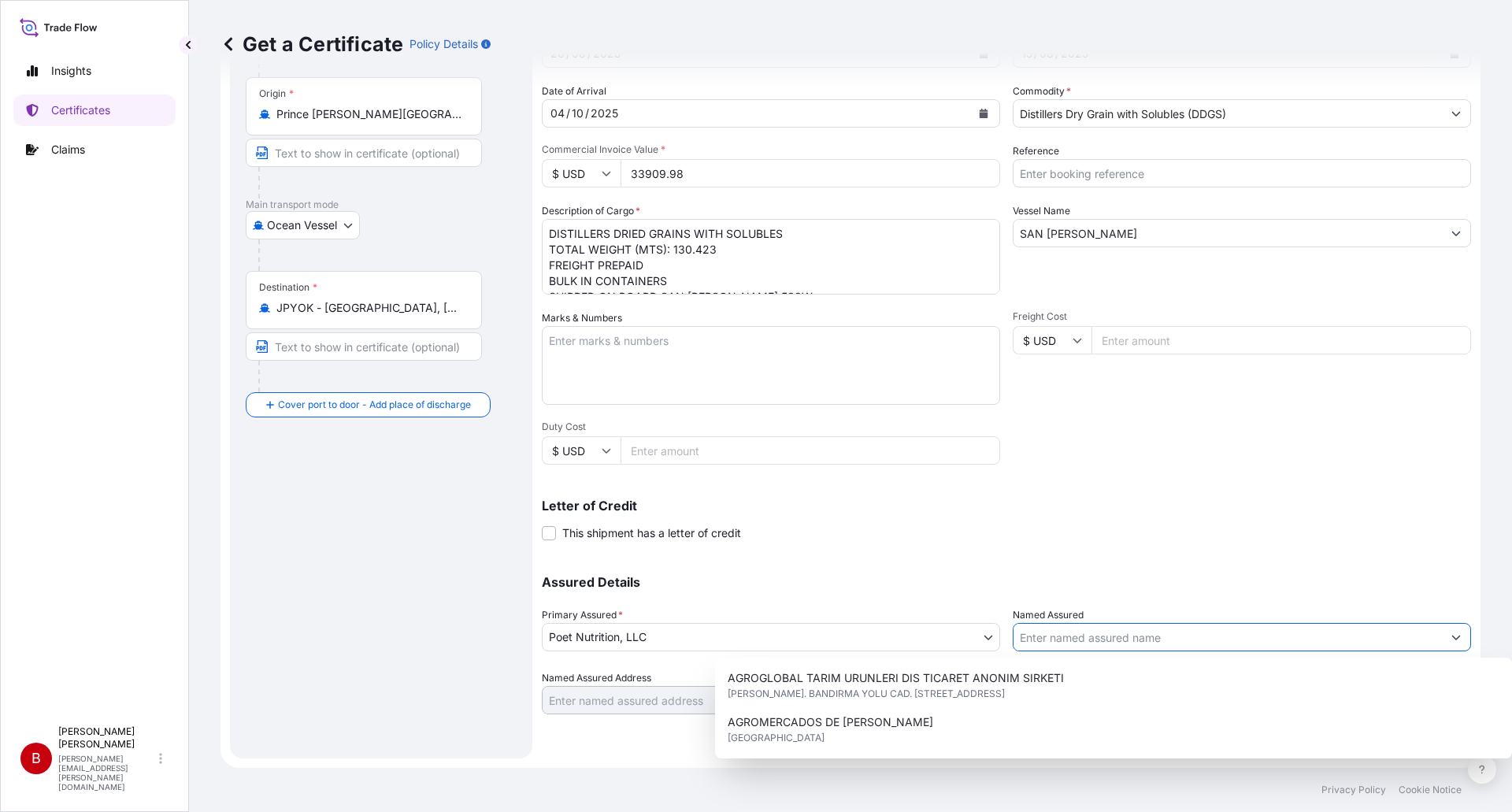
click at [1152, 640] on input "Named Assured" at bounding box center [1227, 637] width 428 height 29
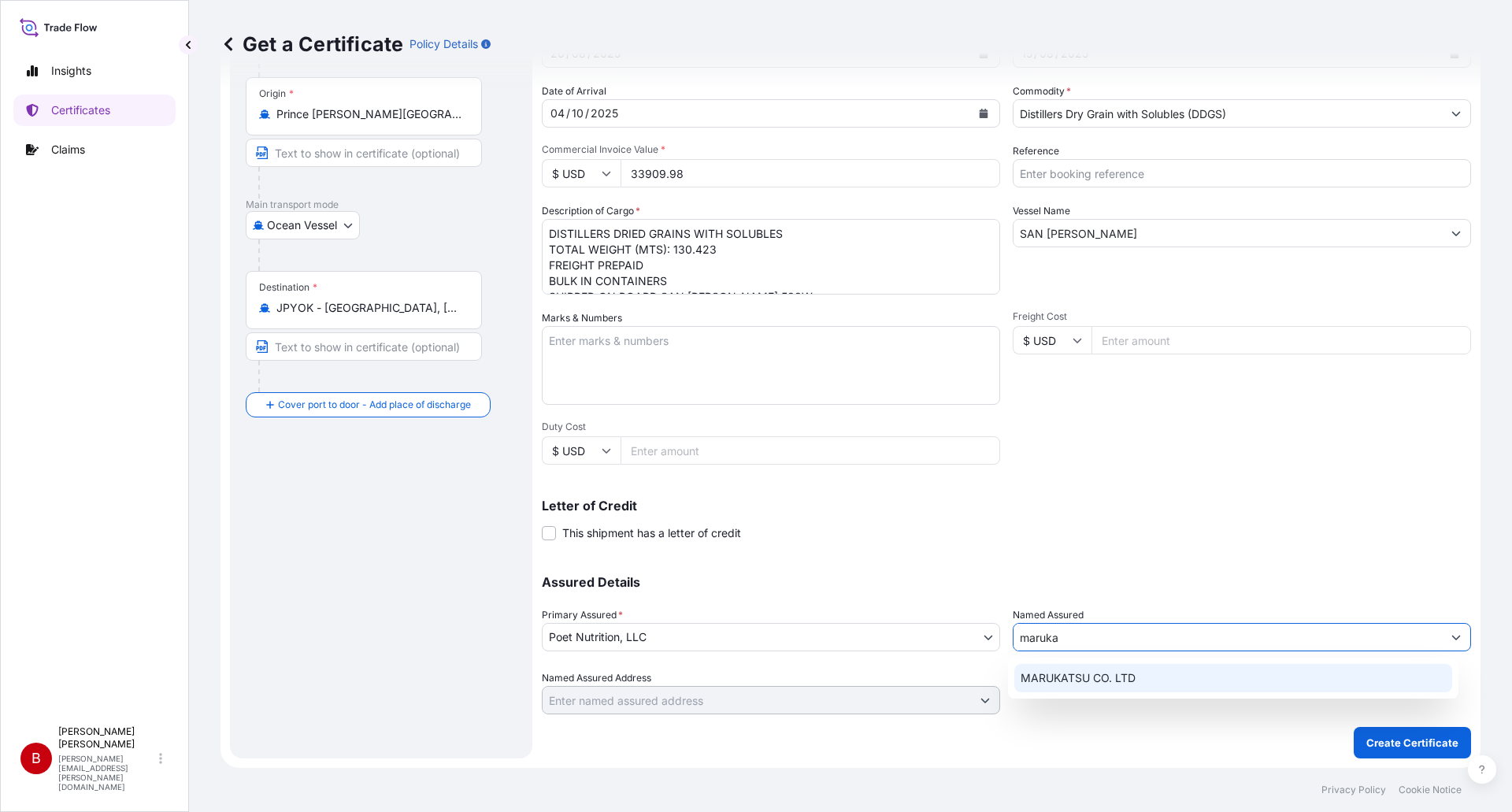
click at [1105, 684] on span "MARUKATSU CO. LTD" at bounding box center [1078, 677] width 115 height 16
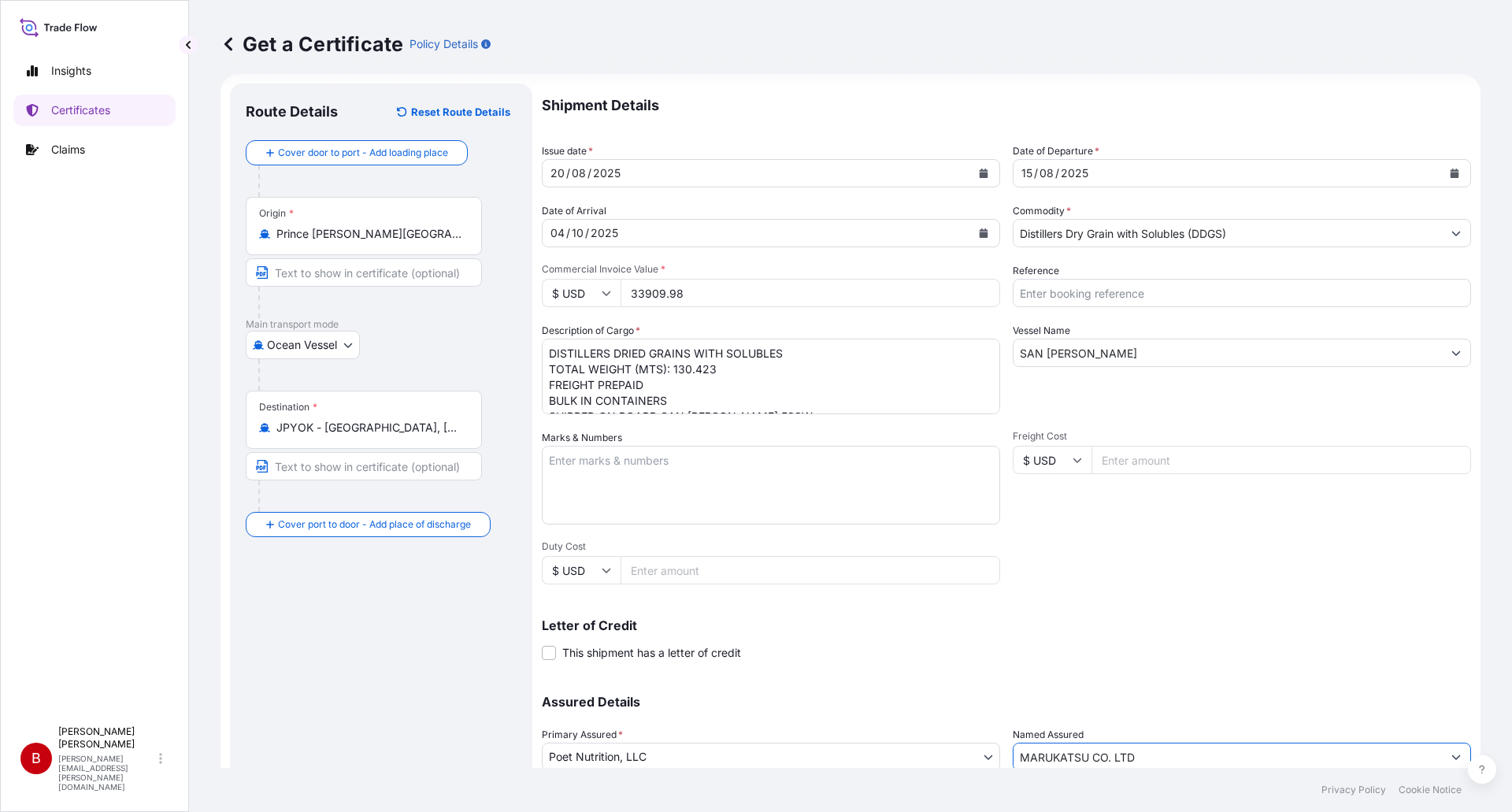
scroll to position [0, 0]
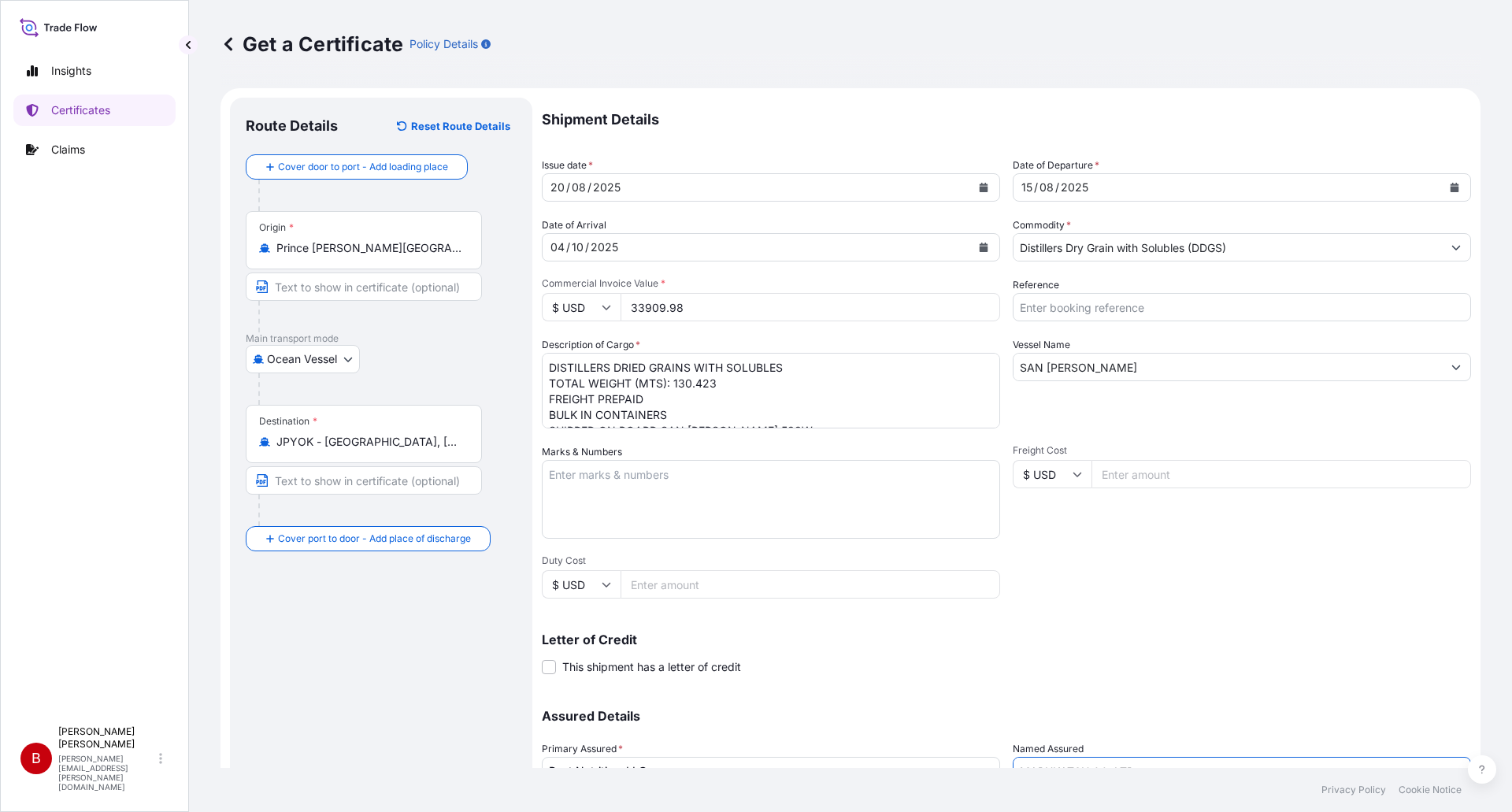
type input "MARUKATSU CO. LTD"
click at [983, 250] on button "Calendar" at bounding box center [983, 247] width 25 height 25
click at [1030, 311] on input "Reference" at bounding box center [1242, 307] width 459 height 29
paste input "257210278"
type input "257210278"
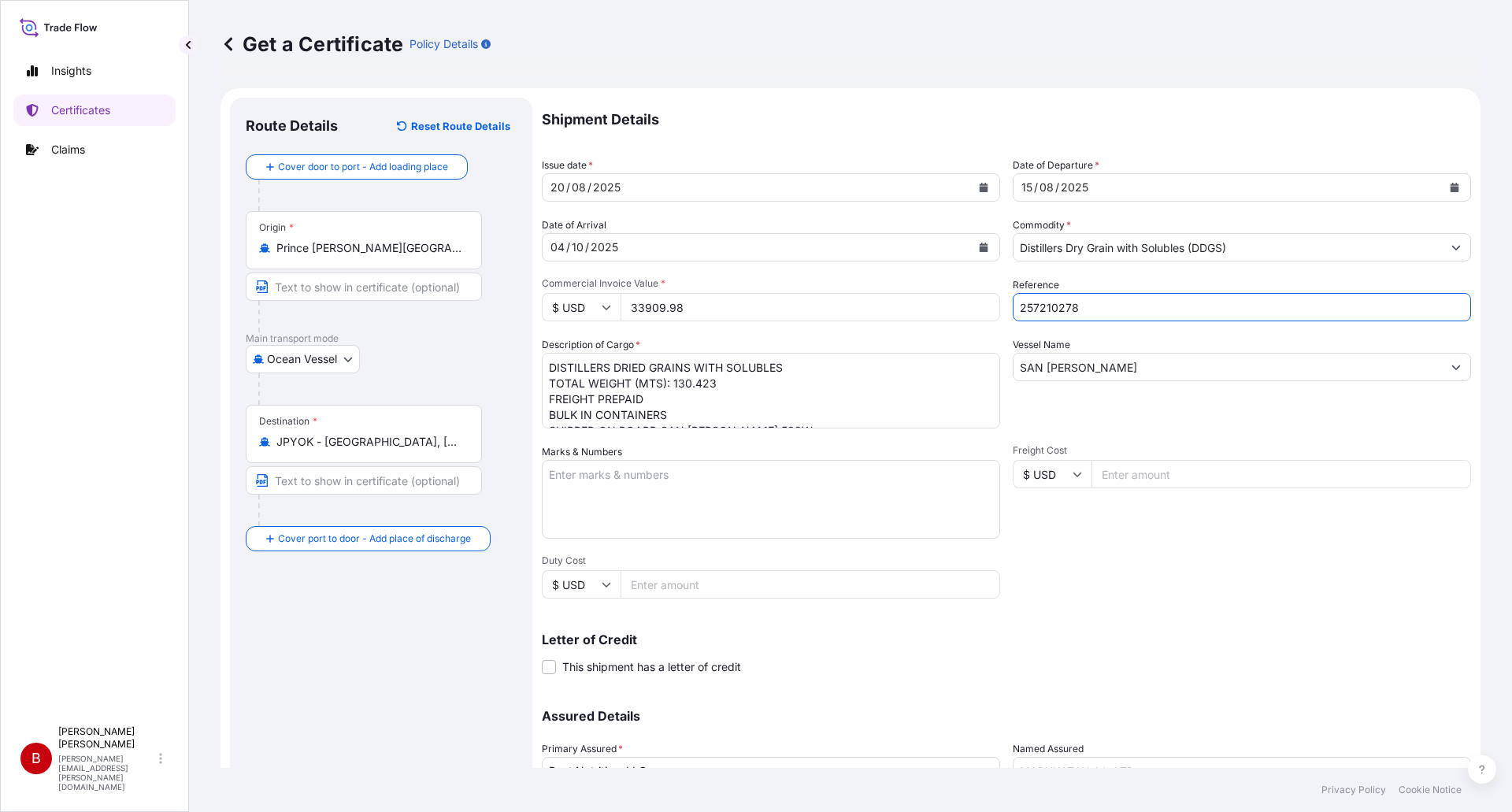
click at [1194, 614] on div "Letter of Credit This shipment has a letter of credit Letter of credit * Letter…" at bounding box center [1006, 644] width 929 height 60
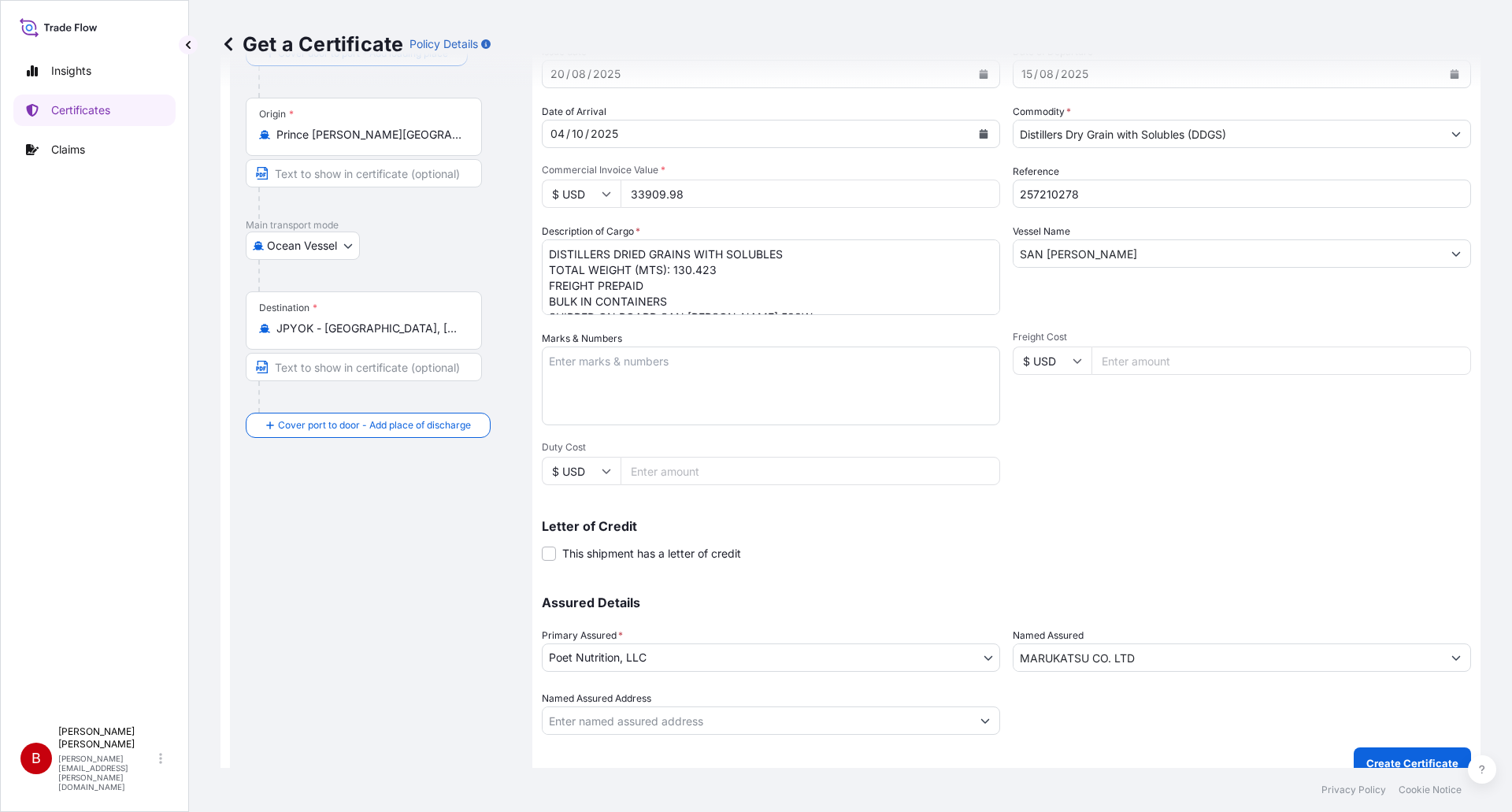
scroll to position [134, 0]
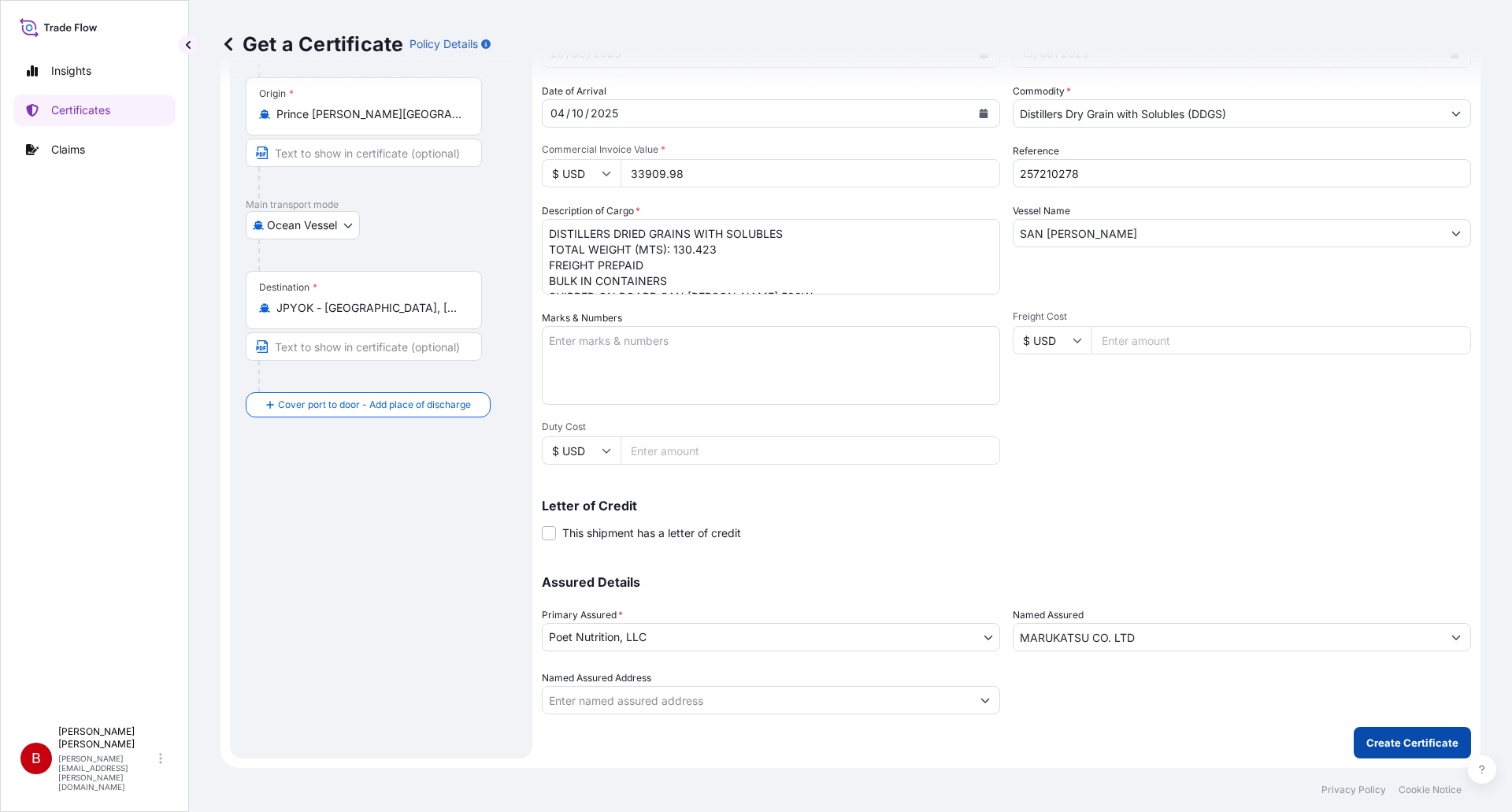
click at [1407, 744] on p "Create Certificate" at bounding box center [1412, 741] width 92 height 16
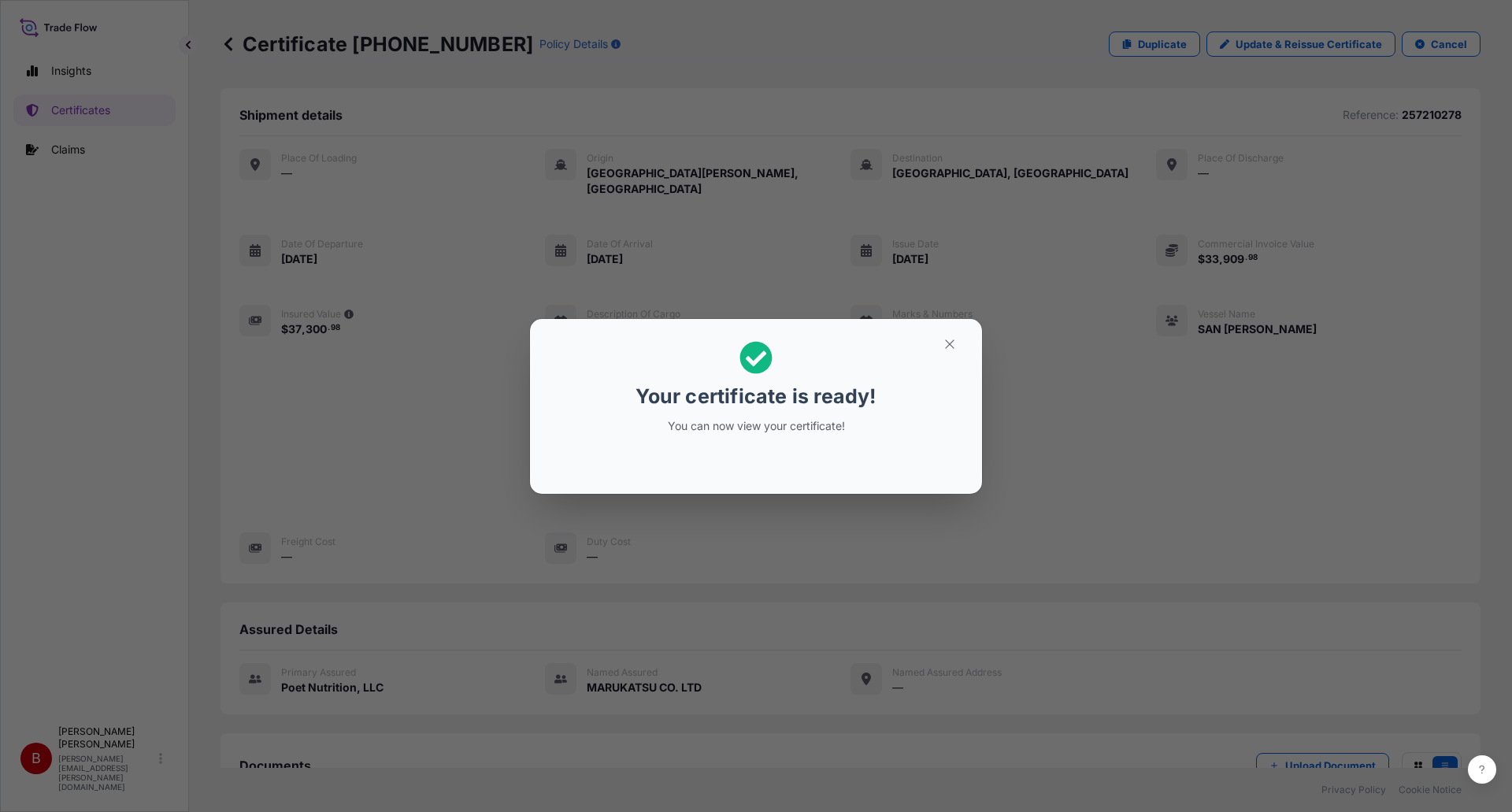
click at [761, 365] on icon at bounding box center [756, 356] width 32 height 32
click at [950, 346] on icon "button" at bounding box center [949, 343] width 14 height 14
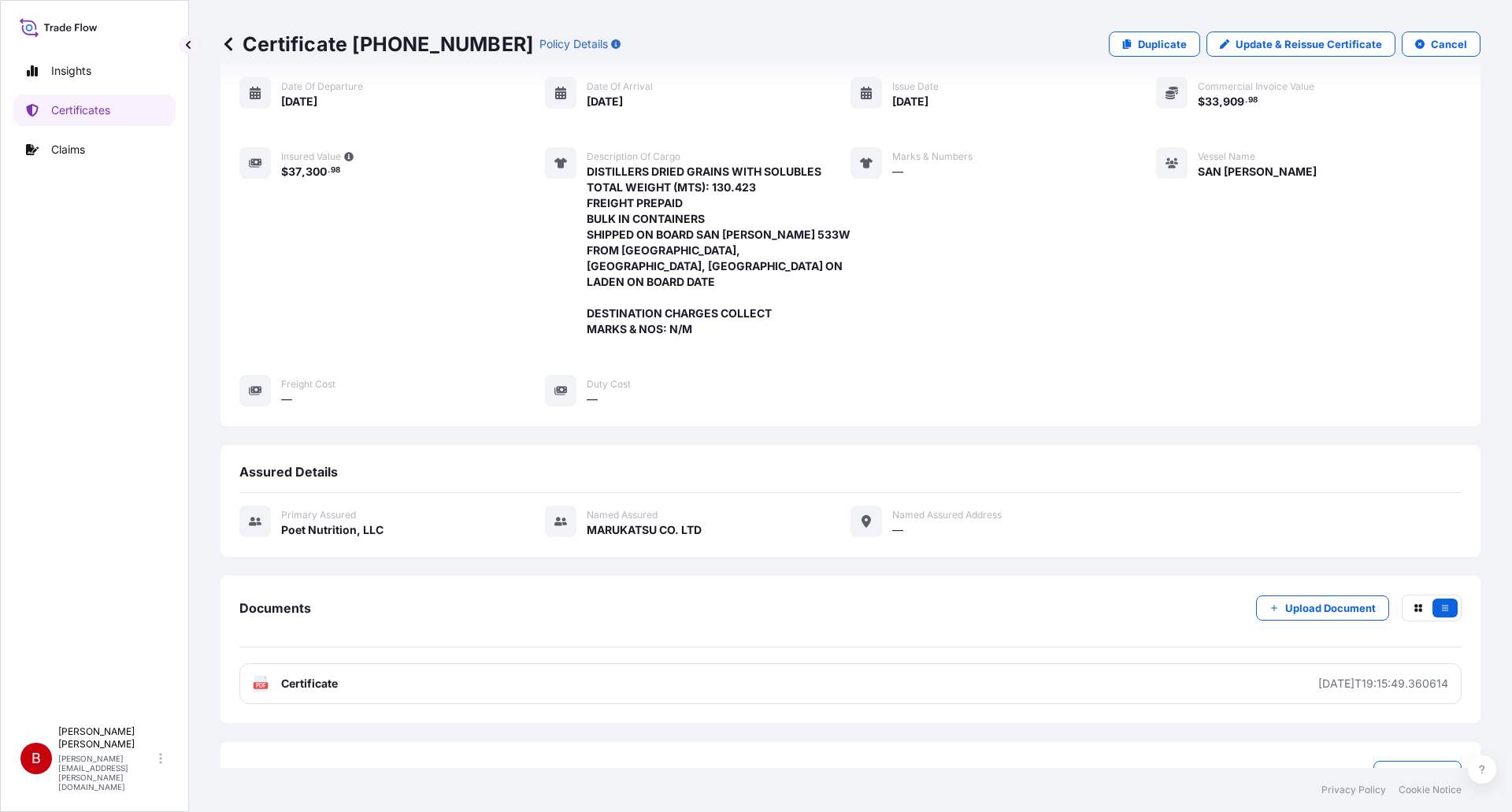
scroll to position [179, 0]
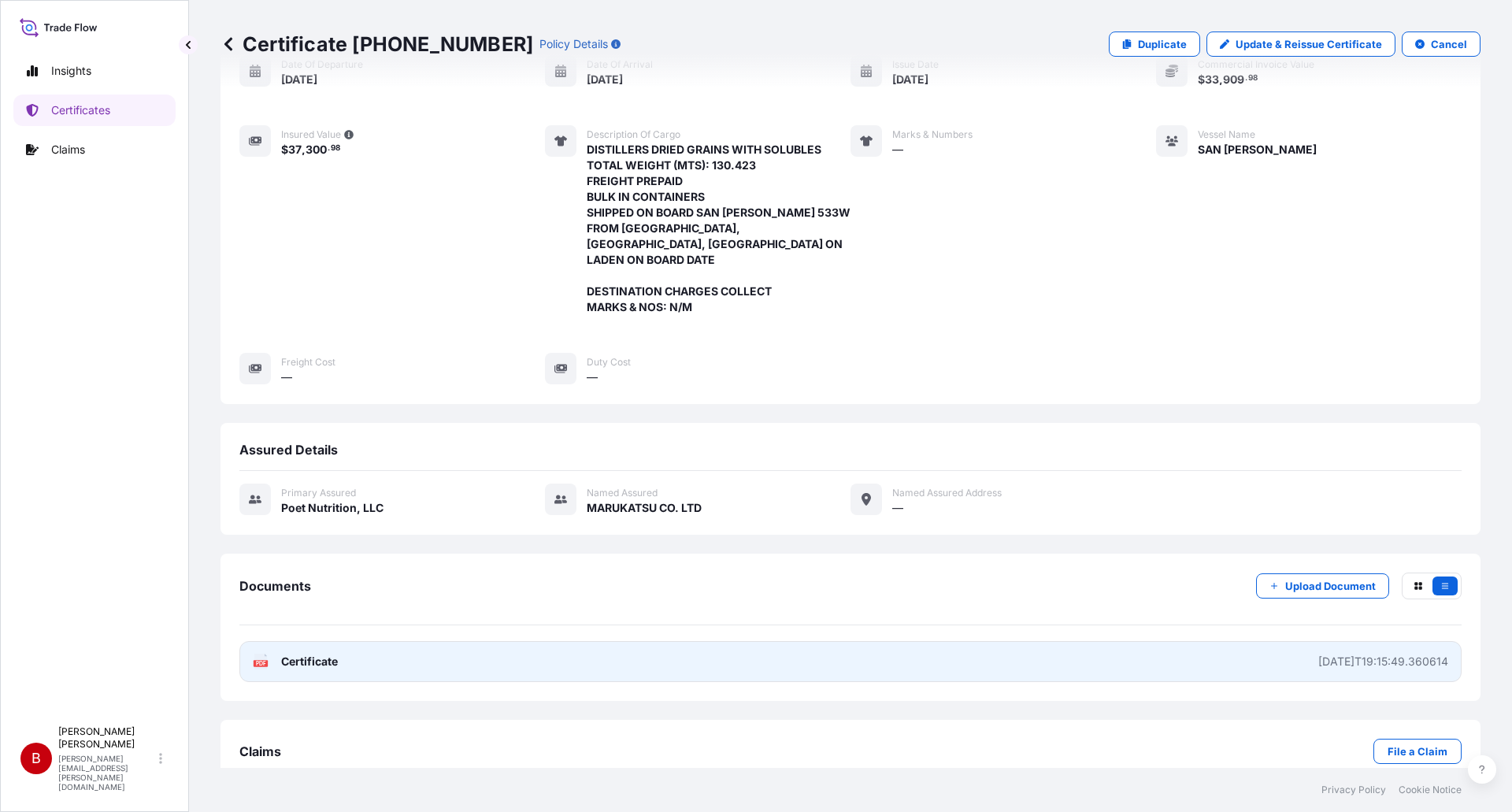
click at [339, 640] on link "PDF Certificate [DATE]T19:15:49.360614" at bounding box center [850, 661] width 1221 height 41
